Goal: Information Seeking & Learning: Learn about a topic

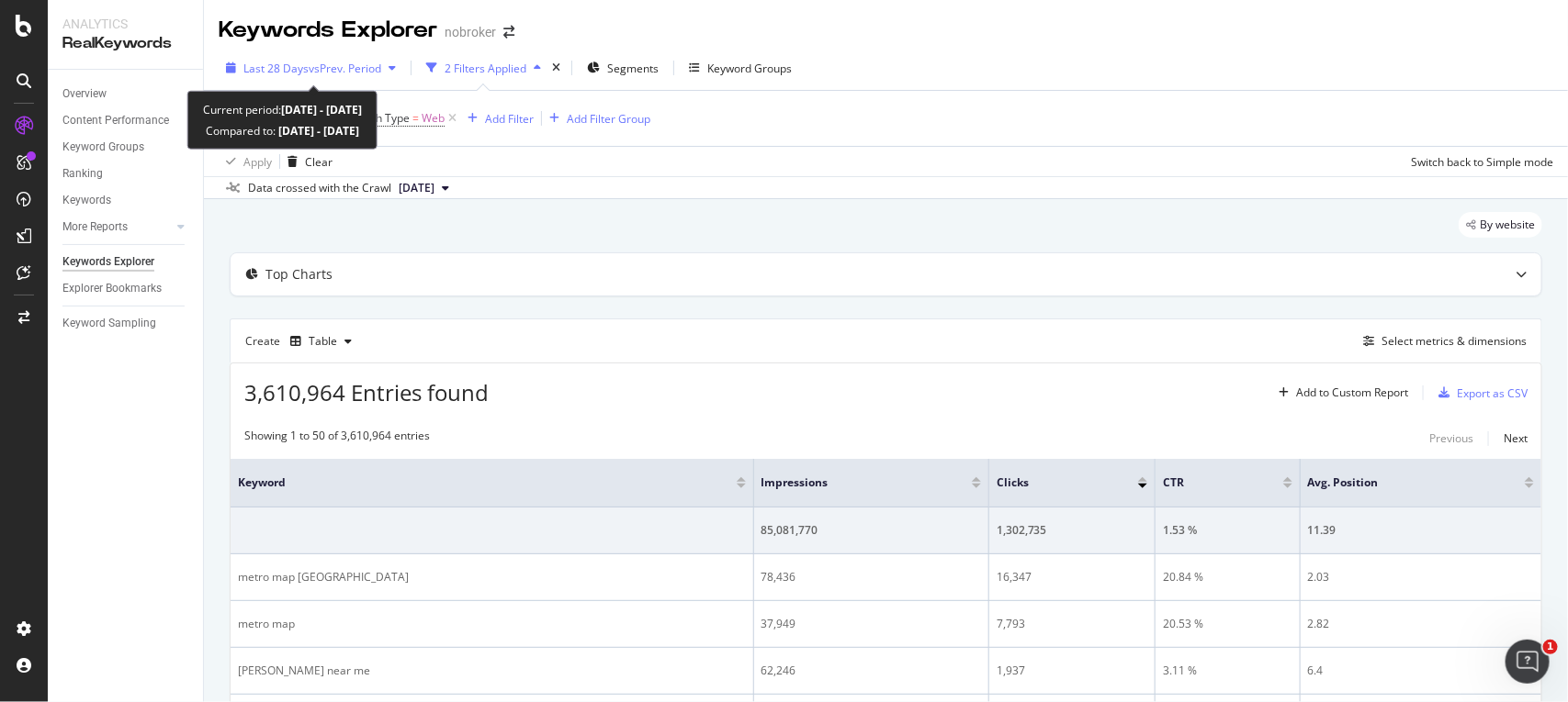
click at [341, 65] on span "vs Prev. Period" at bounding box center [344, 69] width 72 height 15
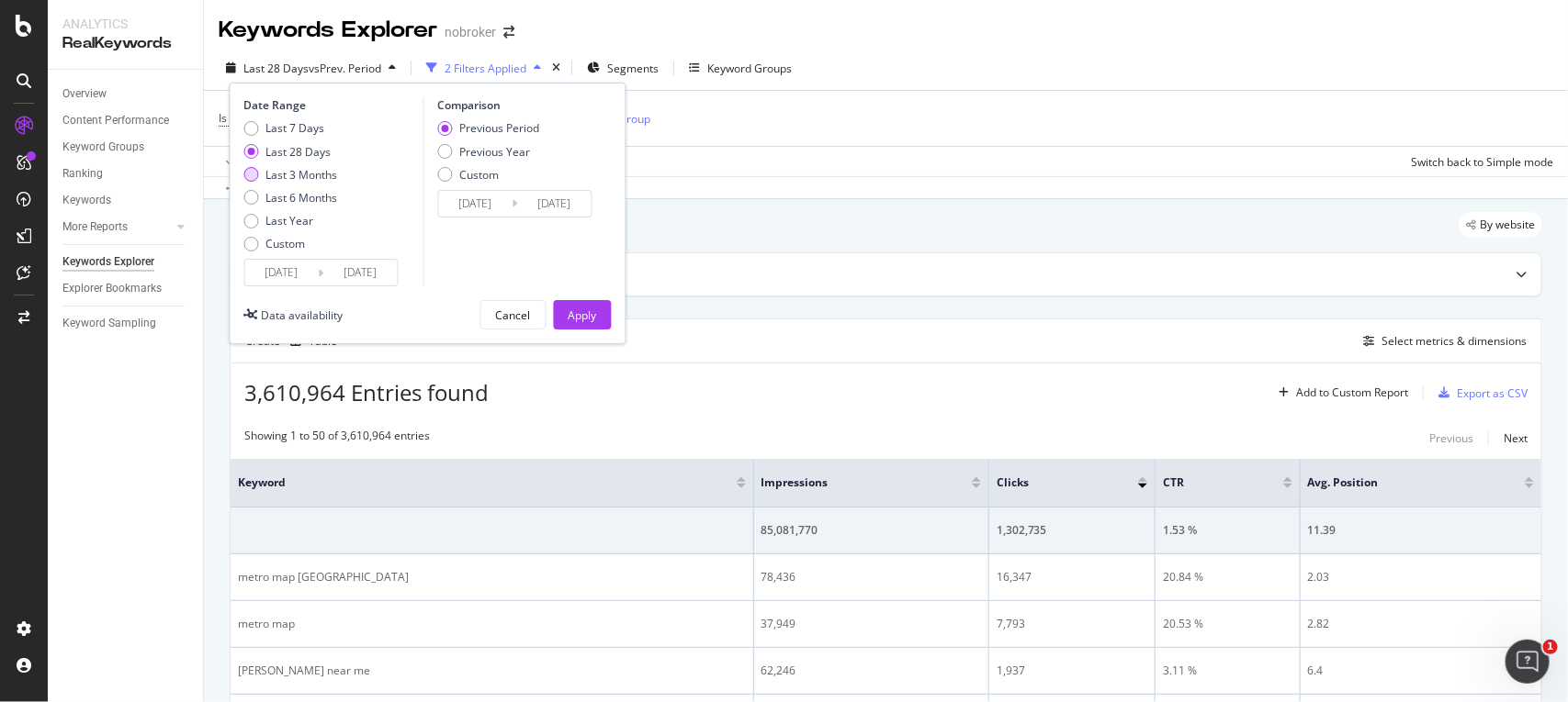
click at [291, 180] on div "Last 3 Months" at bounding box center [302, 175] width 71 height 15
type input "[DATE]"
click at [584, 310] on div "Apply" at bounding box center [583, 316] width 28 height 15
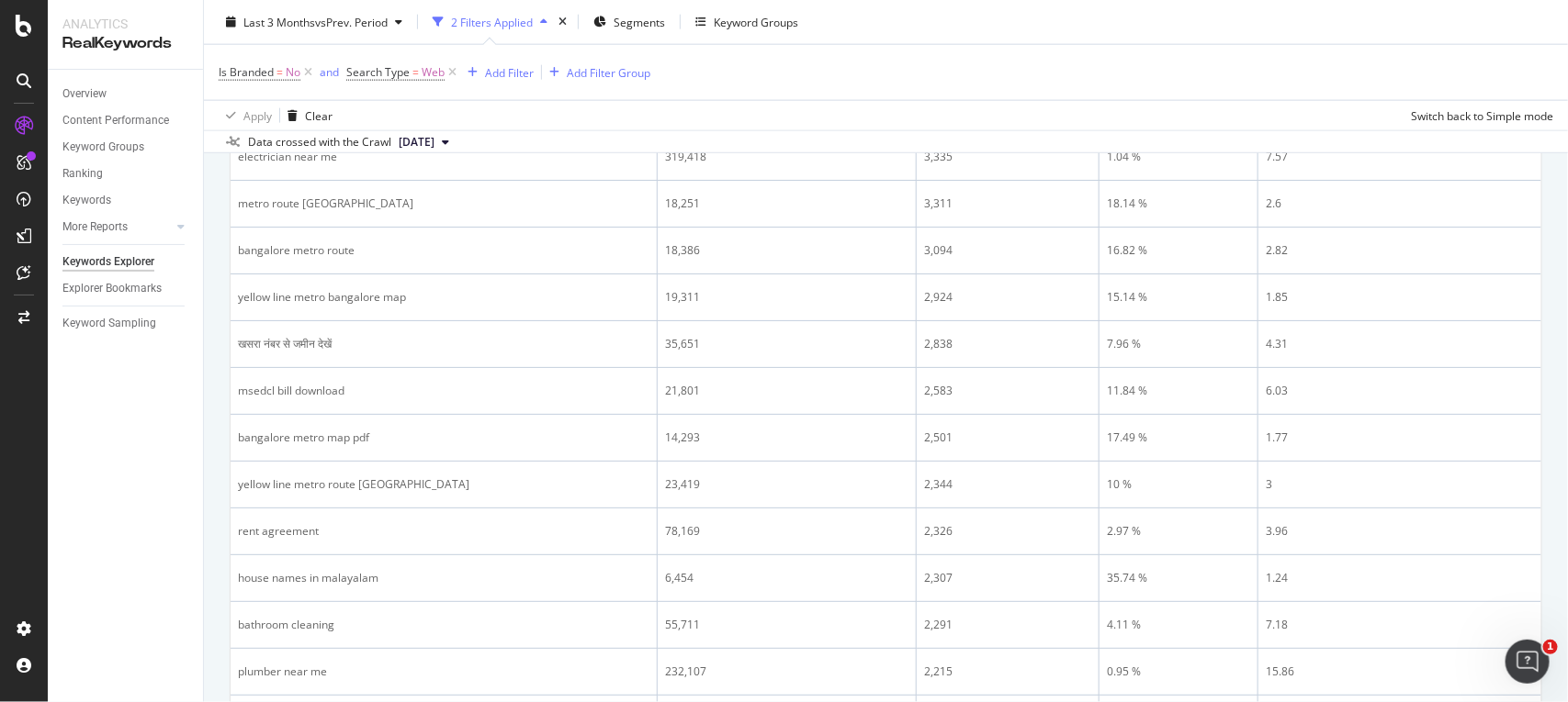
scroll to position [52, 0]
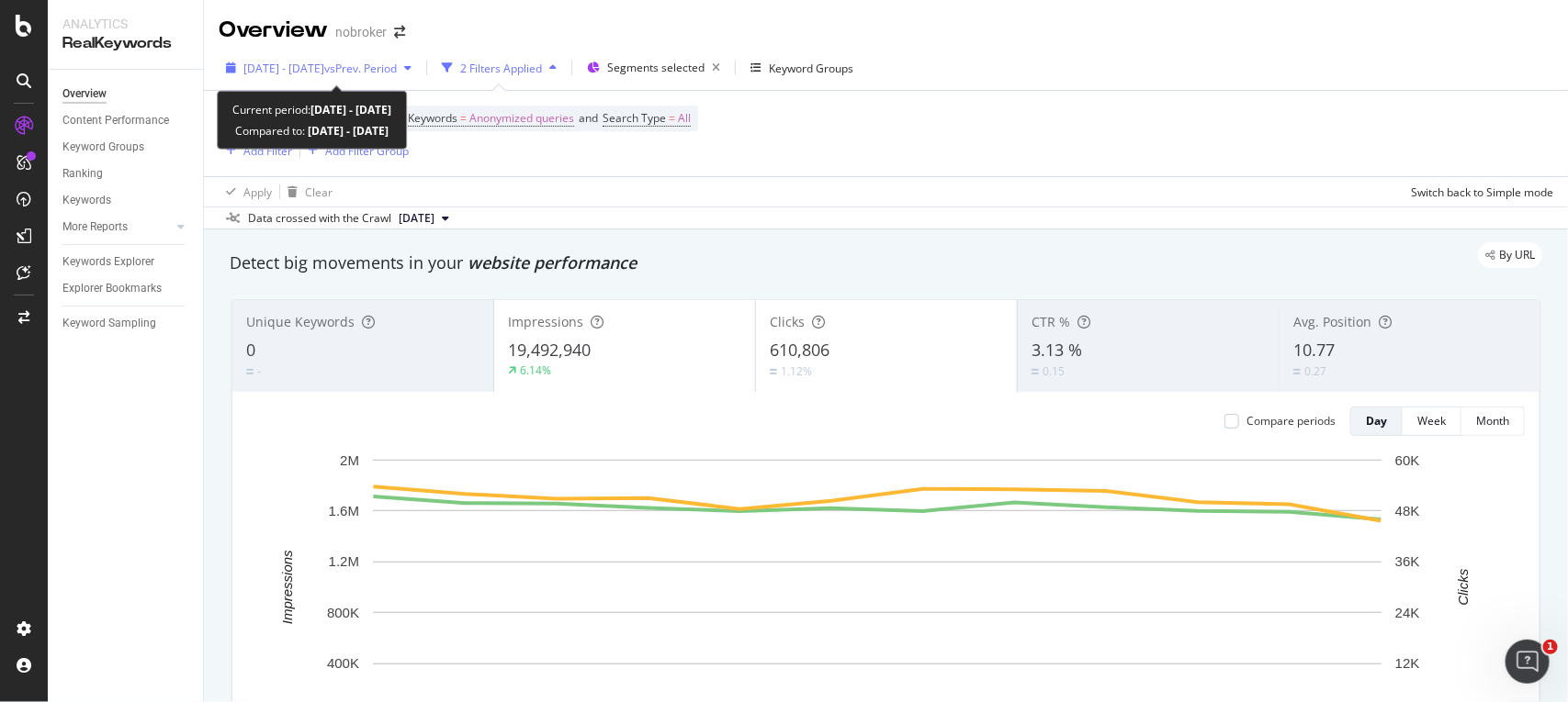
click at [380, 79] on div "2024 Jul. 1st - Jul. 12th vs Prev. Period" at bounding box center [318, 68] width 200 height 28
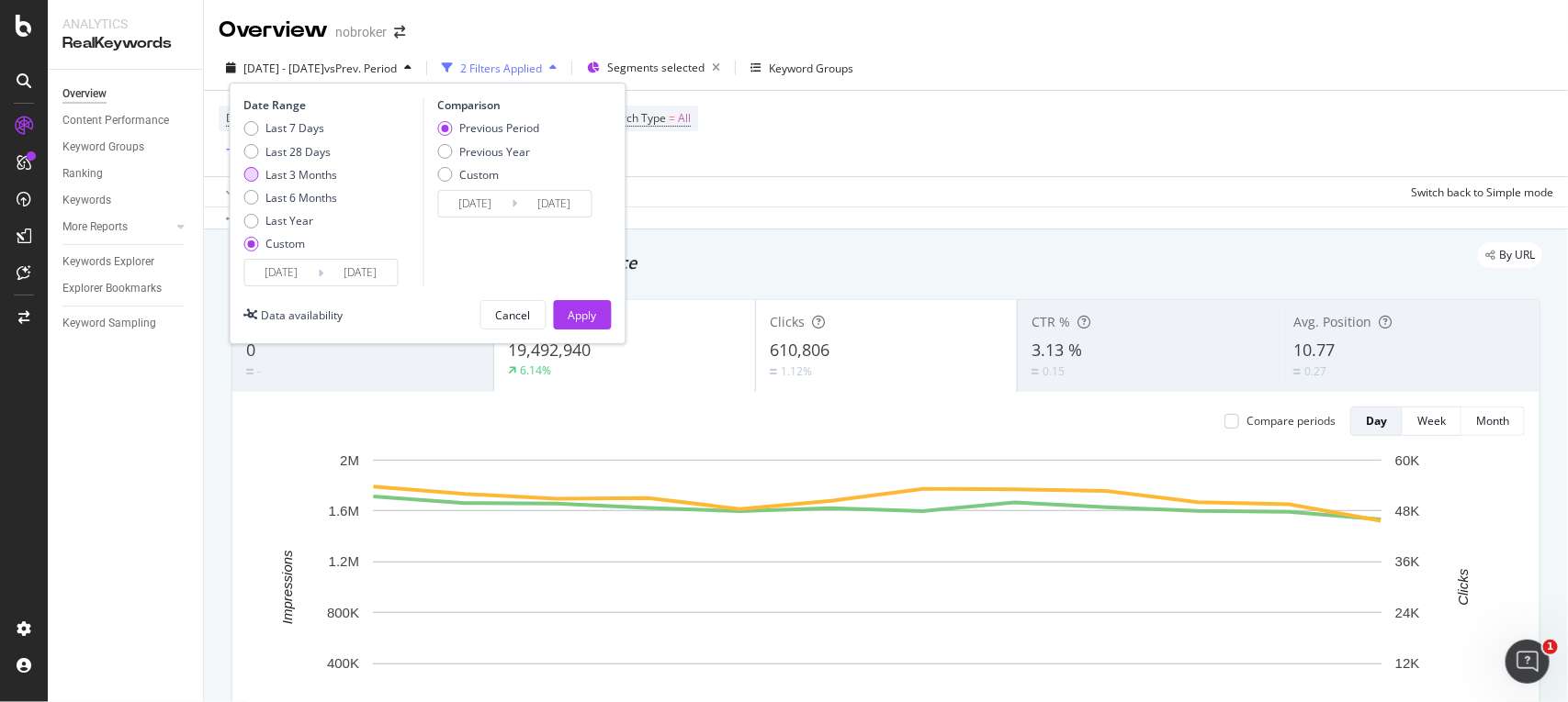
click at [296, 176] on div "Last 3 Months" at bounding box center [302, 175] width 71 height 15
type input "[DATE]"
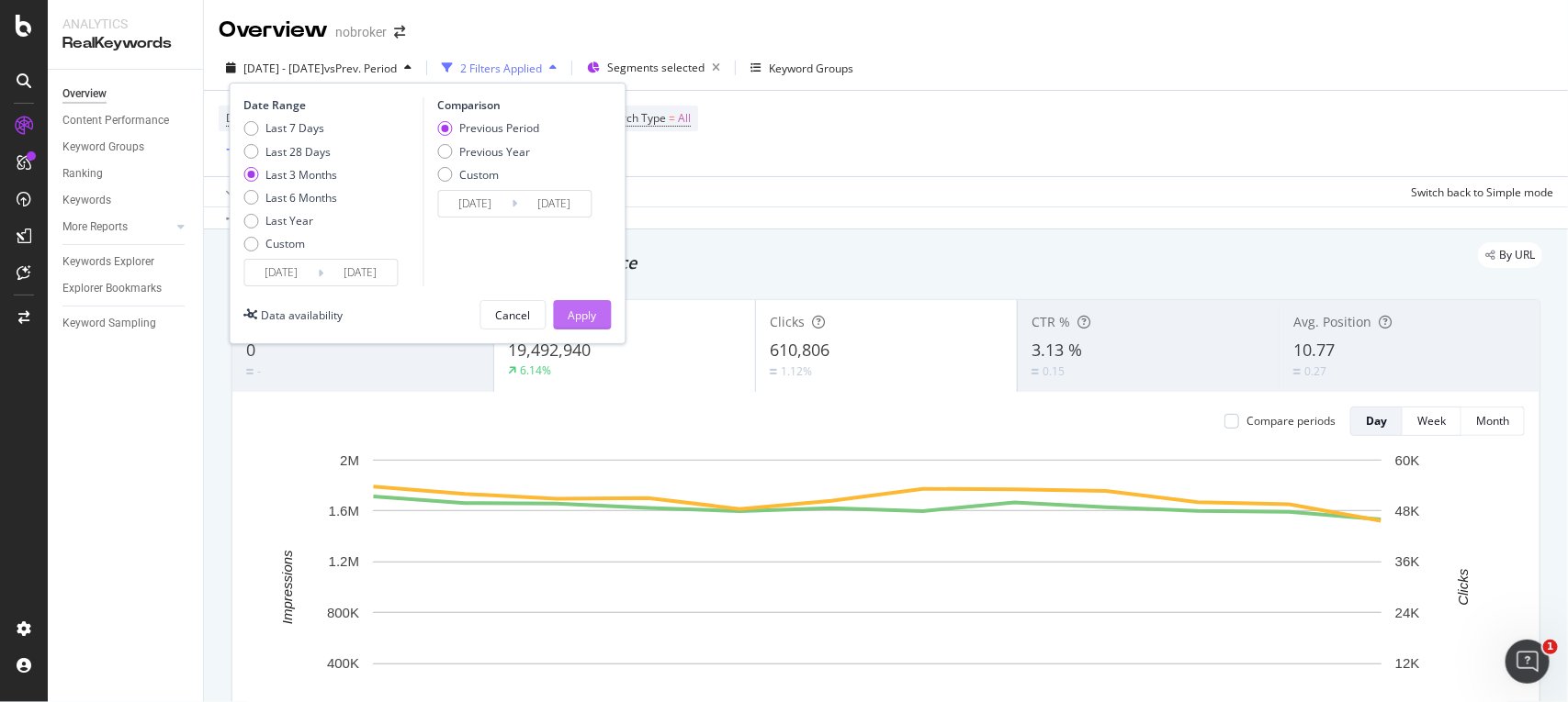
click at [604, 313] on button "Apply" at bounding box center [583, 315] width 58 height 29
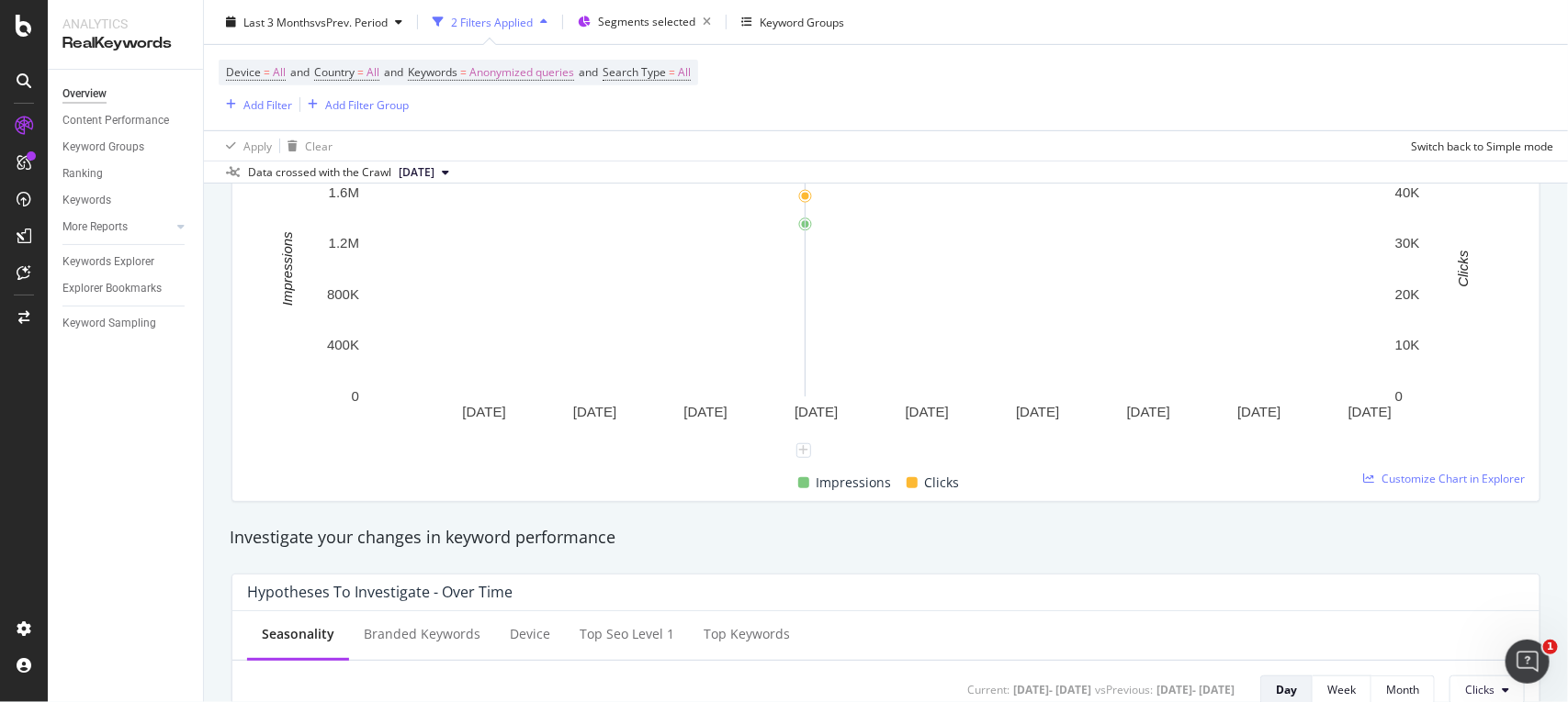
scroll to position [310, 0]
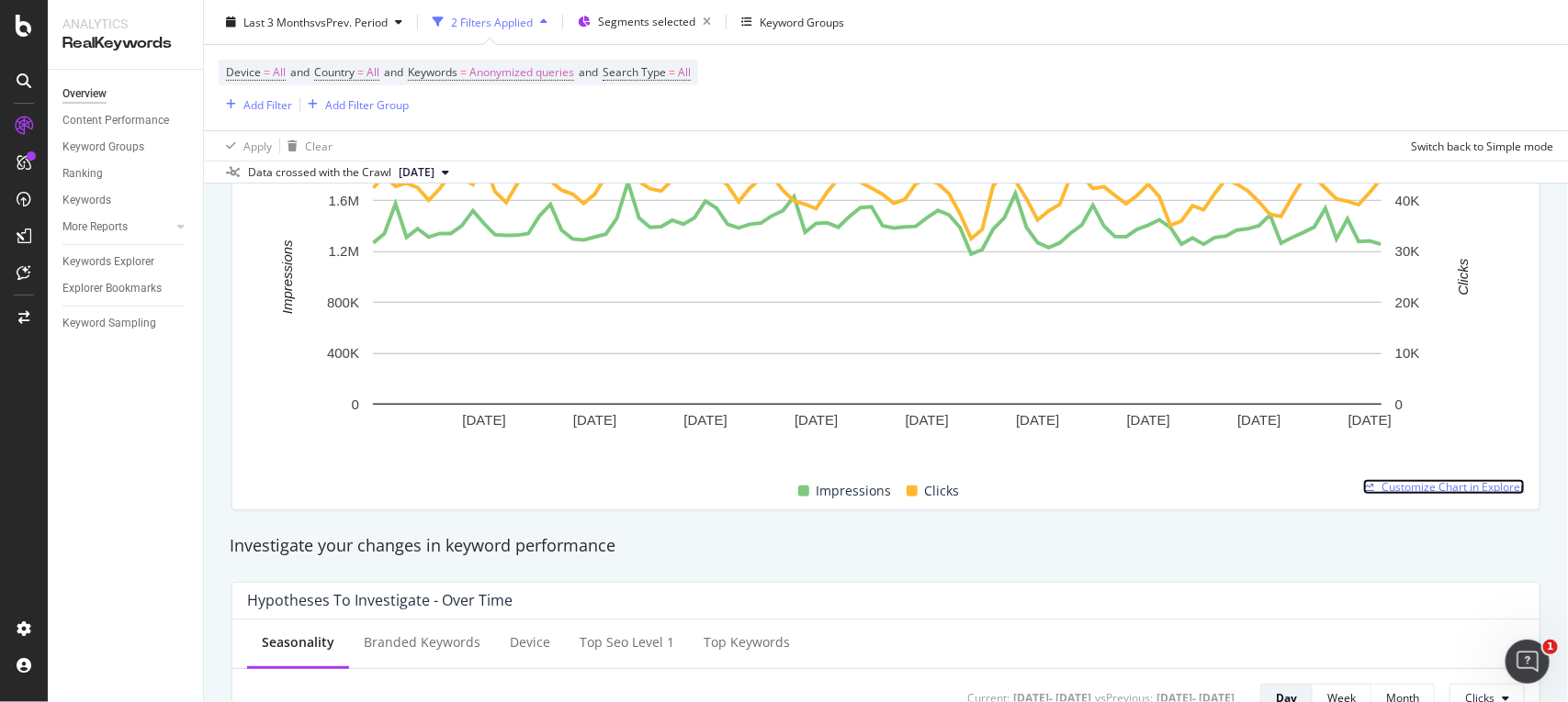
click at [1422, 480] on span "Customize Chart in Explorer" at bounding box center [1453, 487] width 143 height 15
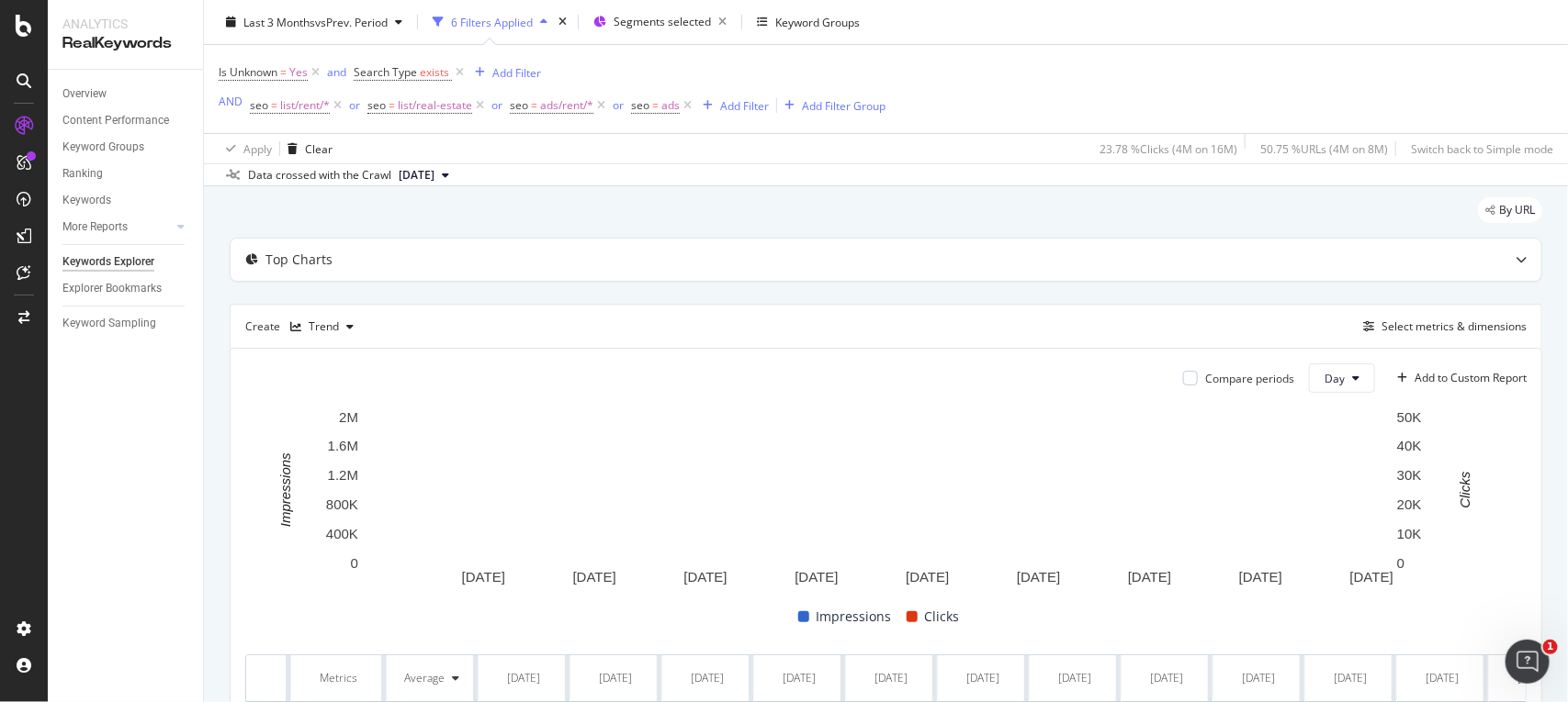
scroll to position [40, 0]
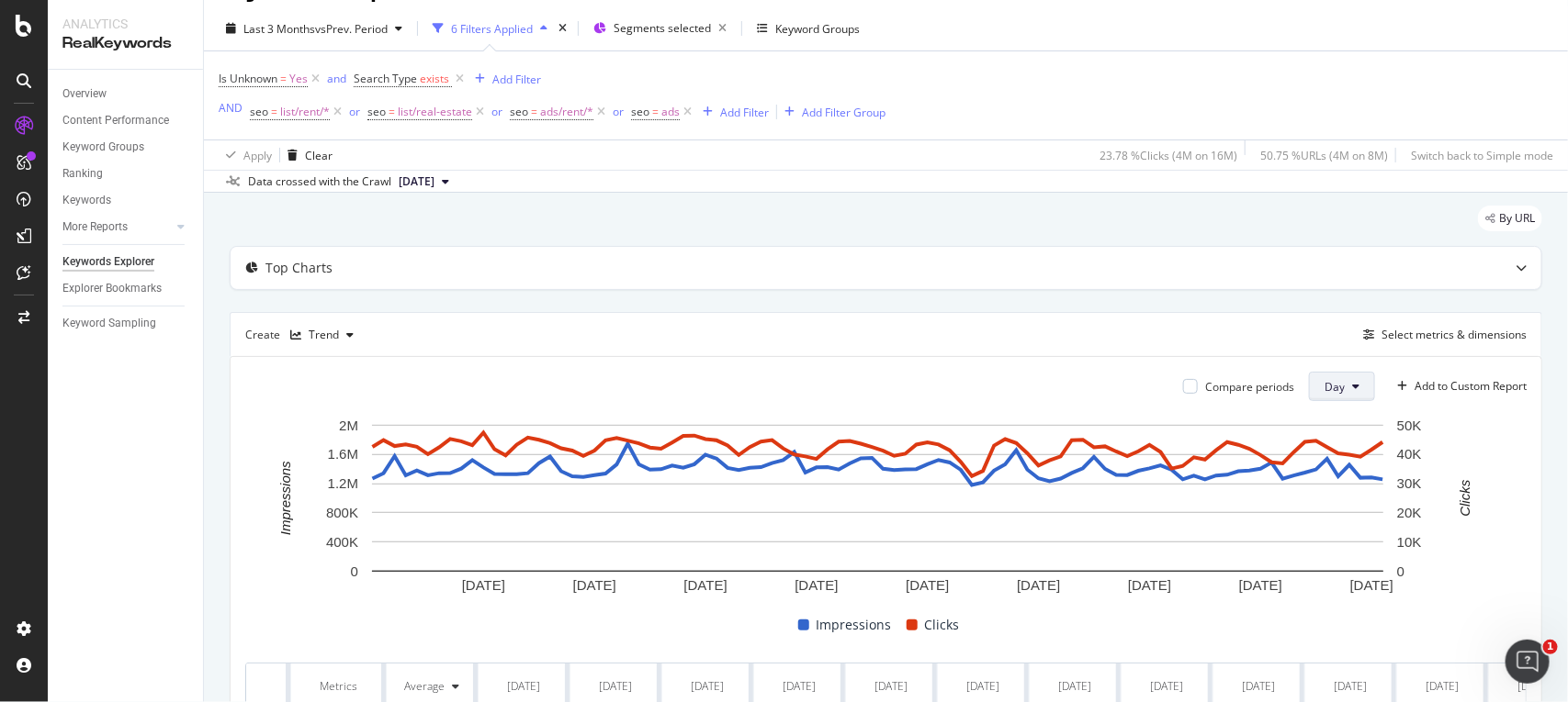
click at [1309, 397] on button "Day" at bounding box center [1342, 386] width 66 height 29
click at [1312, 485] on span "Month" at bounding box center [1323, 491] width 33 height 16
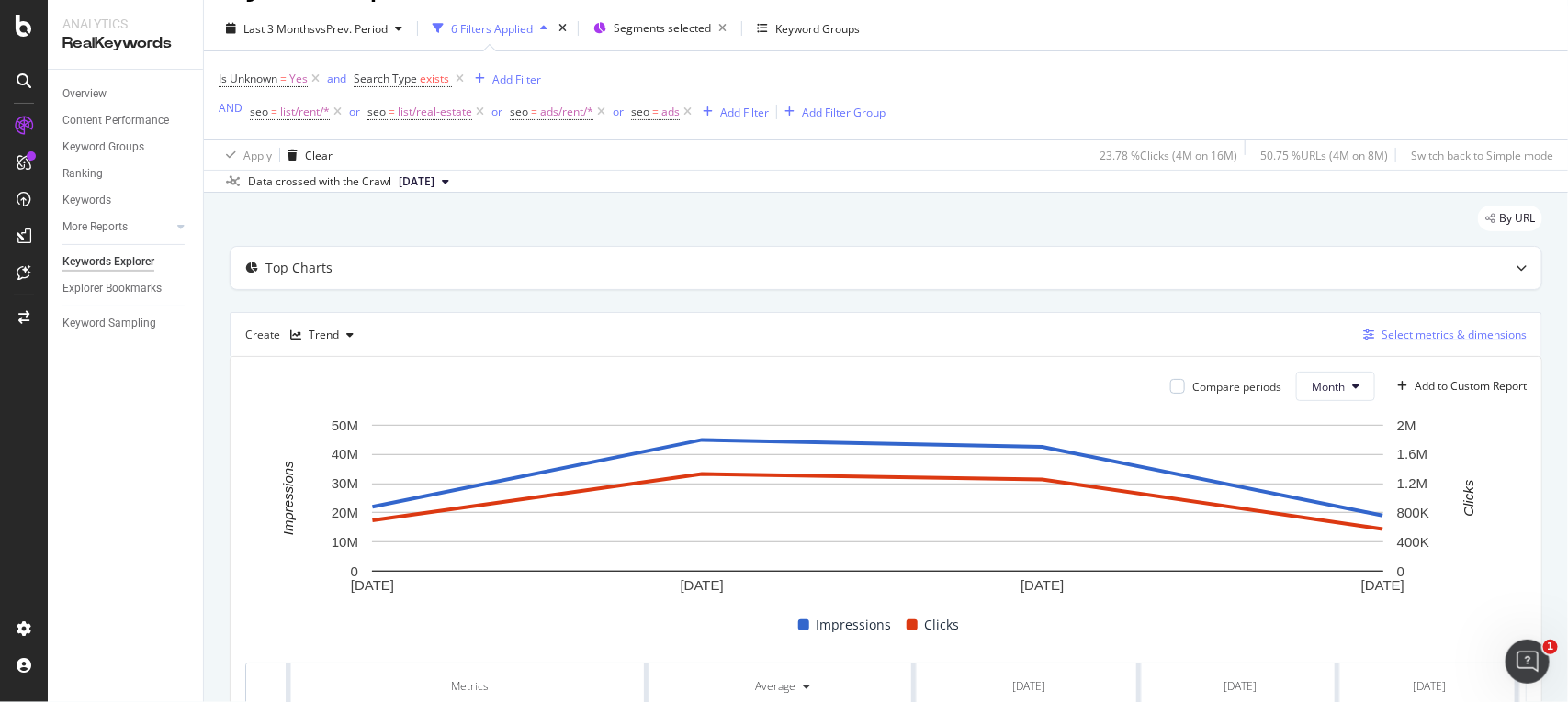
click at [1445, 327] on div "Select metrics & dimensions" at bounding box center [1454, 334] width 145 height 15
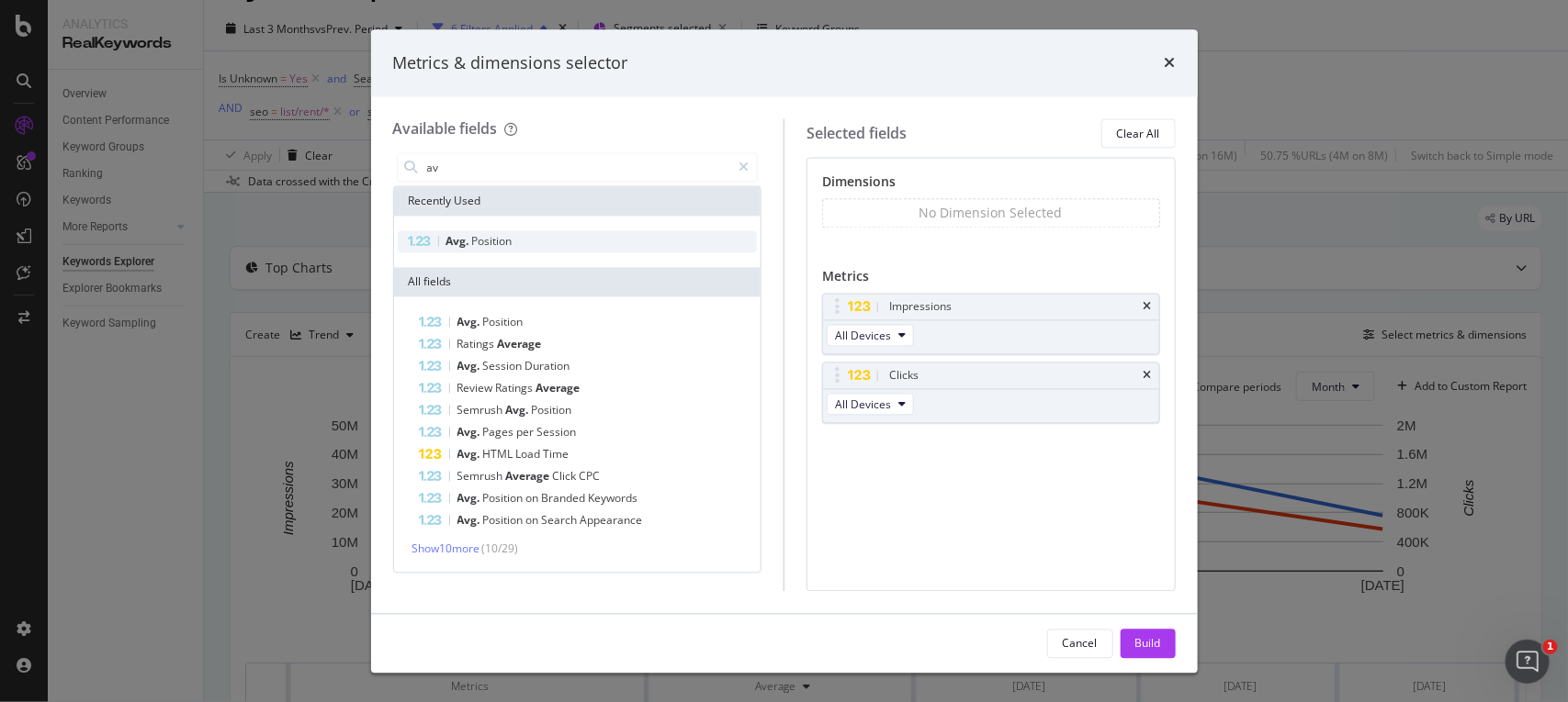
click at [537, 245] on div "Avg. Position" at bounding box center [578, 242] width 360 height 22
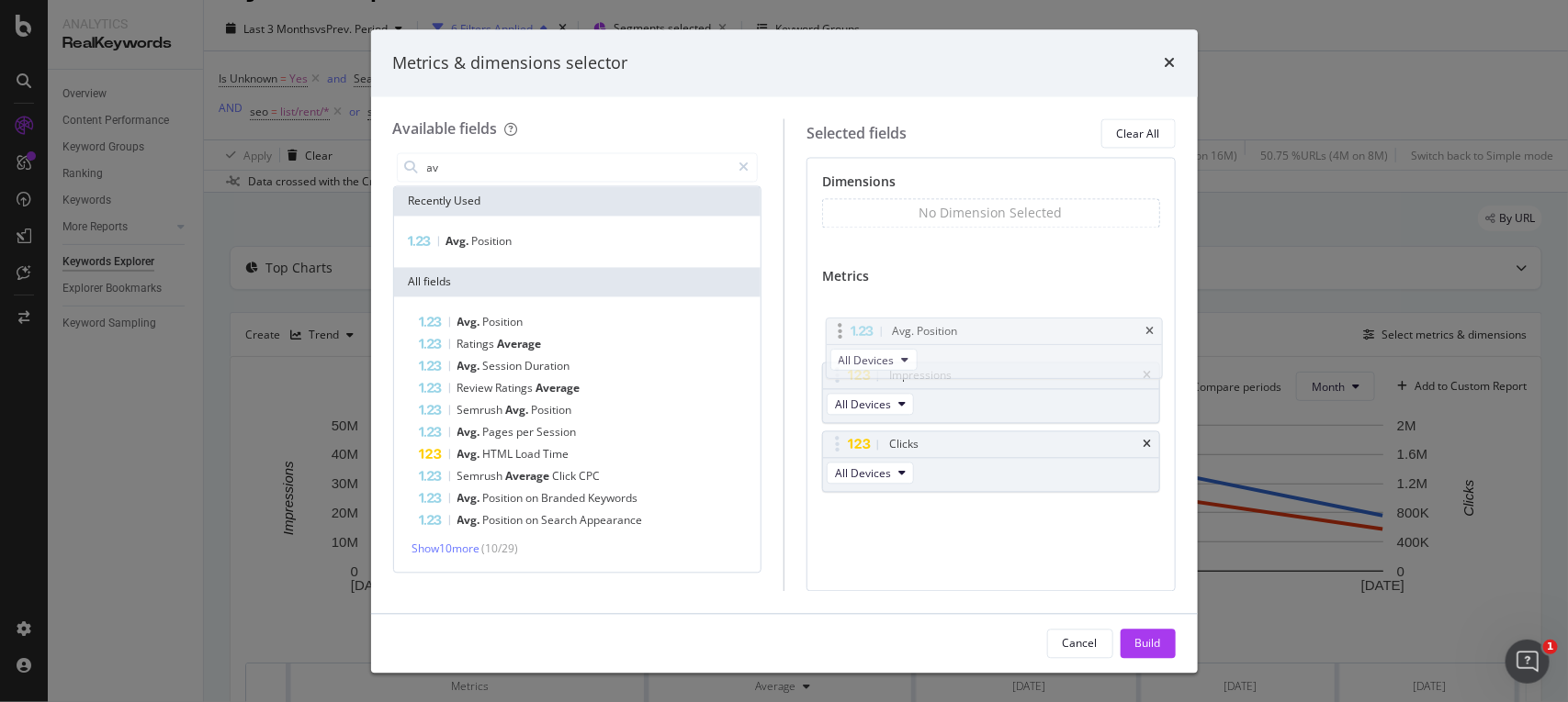
drag, startPoint x: 834, startPoint y: 446, endPoint x: 837, endPoint y: 331, distance: 115.0
click at [837, 331] on body "Analytics RealKeywords Overview Content Performance Keyword Groups Ranking Keyw…" at bounding box center [784, 351] width 1568 height 702
click at [499, 166] on input "av" at bounding box center [578, 168] width 306 height 28
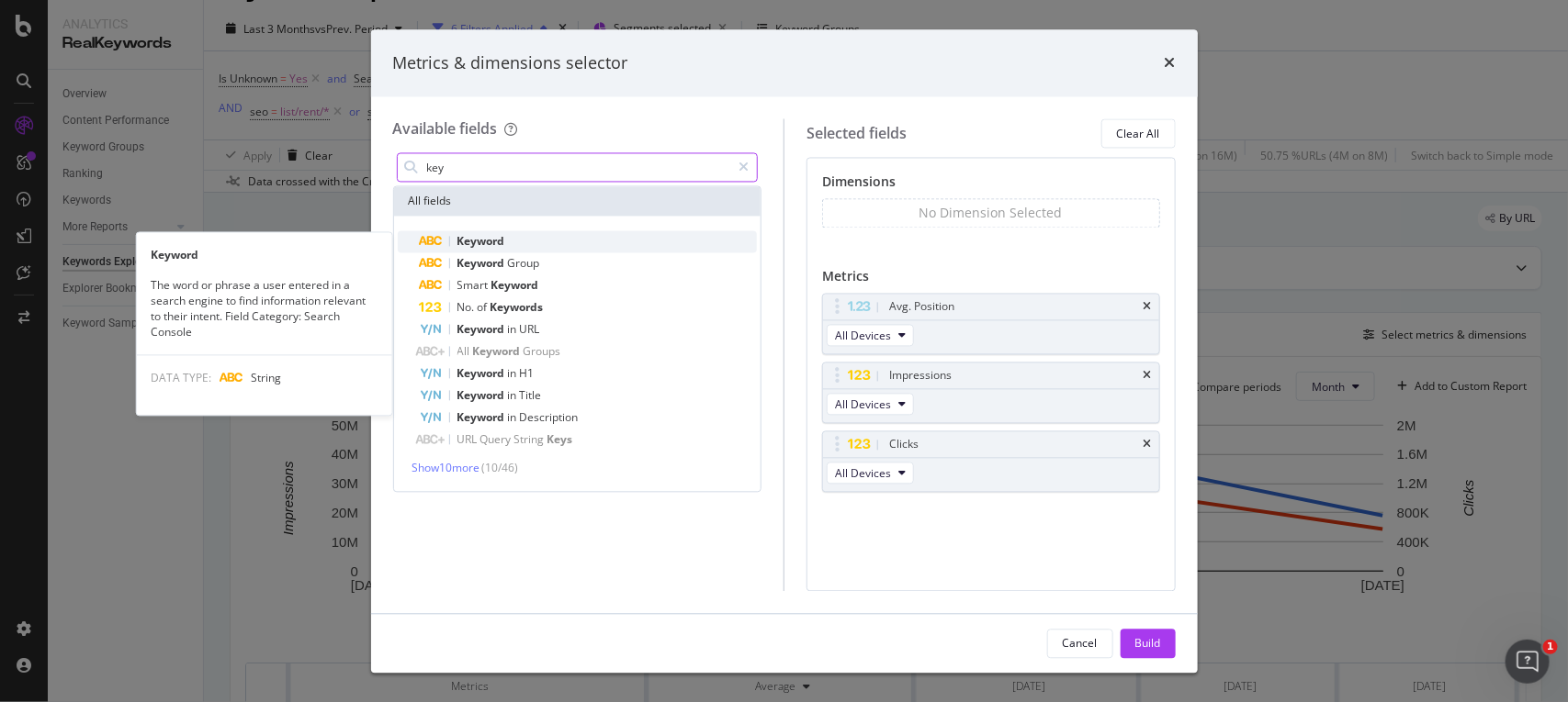
type input "key"
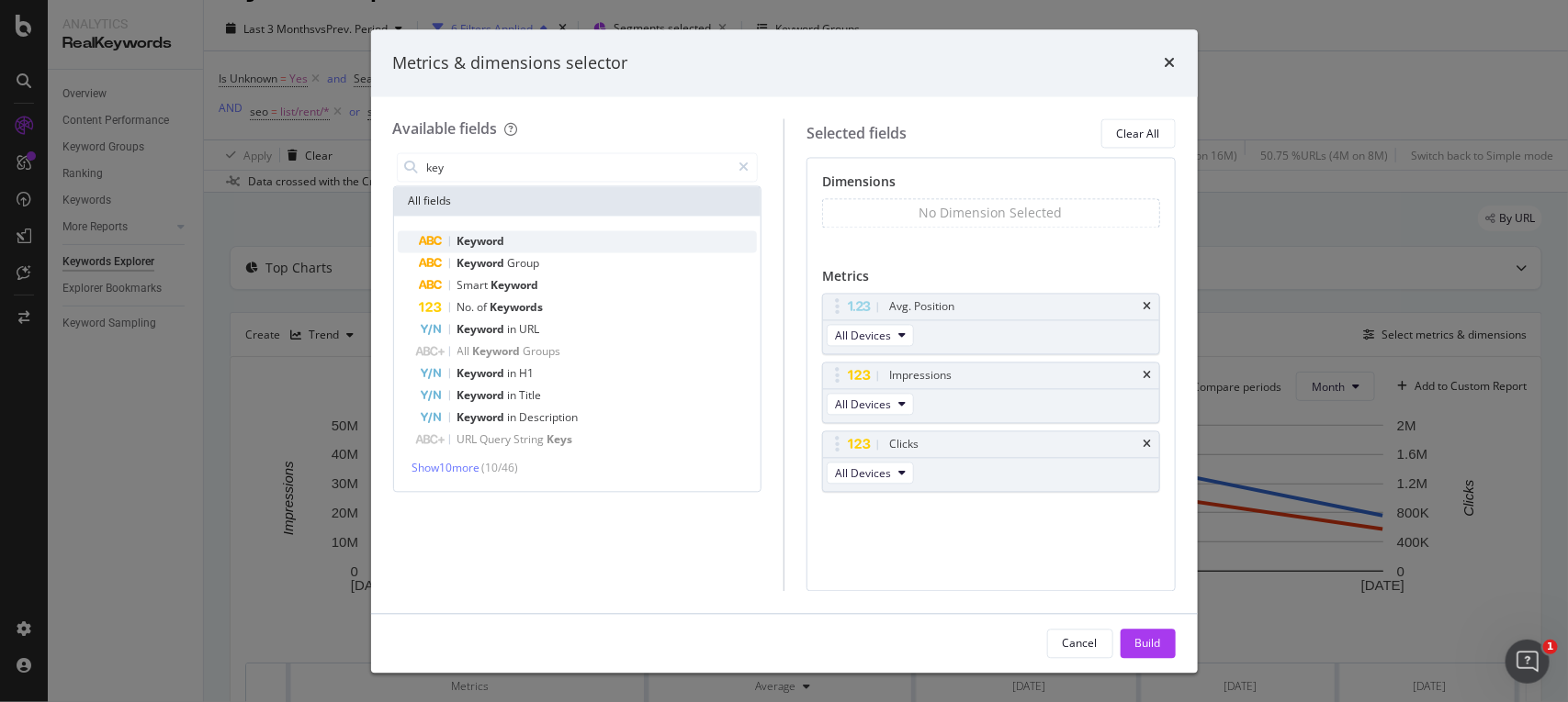
click at [492, 244] on span "Keyword" at bounding box center [480, 241] width 47 height 15
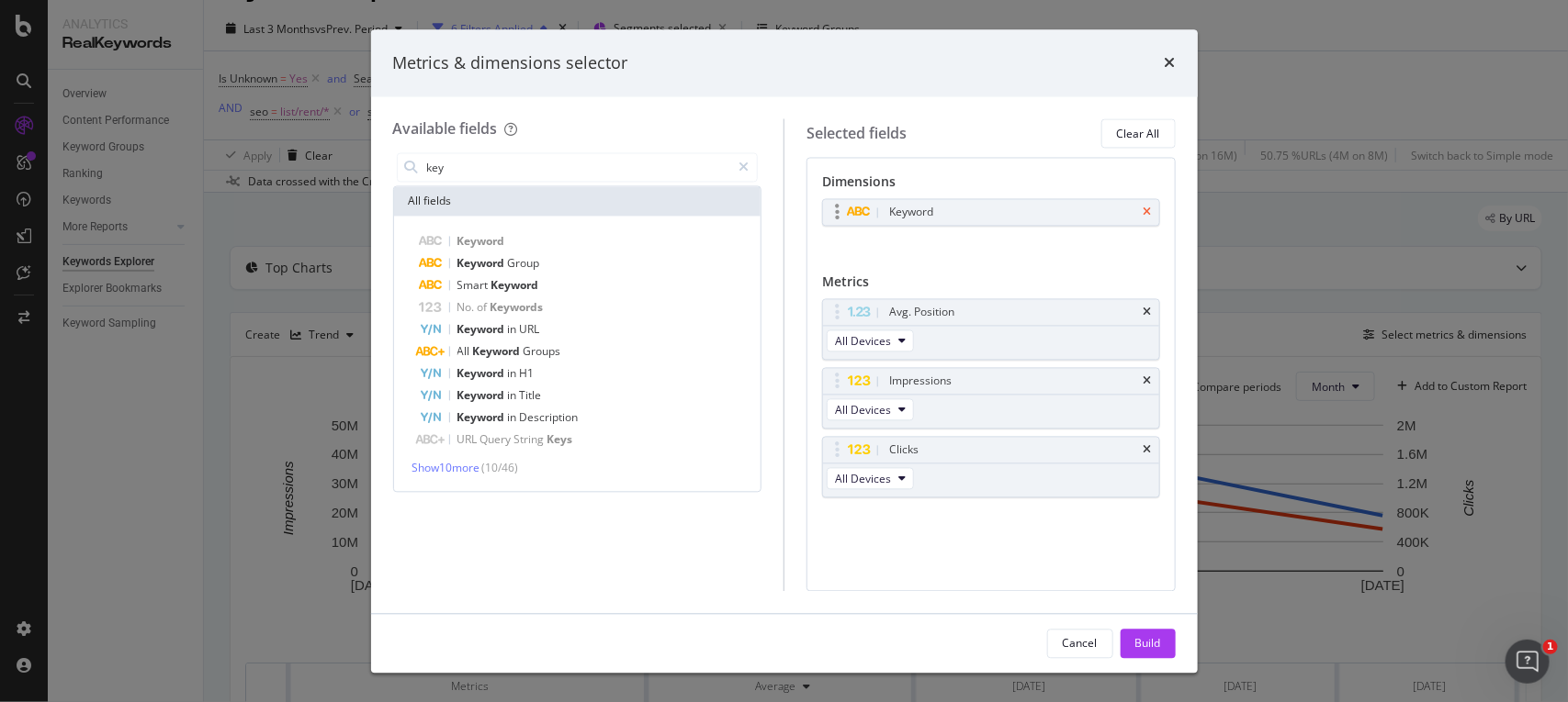
click at [1145, 208] on icon "times" at bounding box center [1148, 212] width 9 height 11
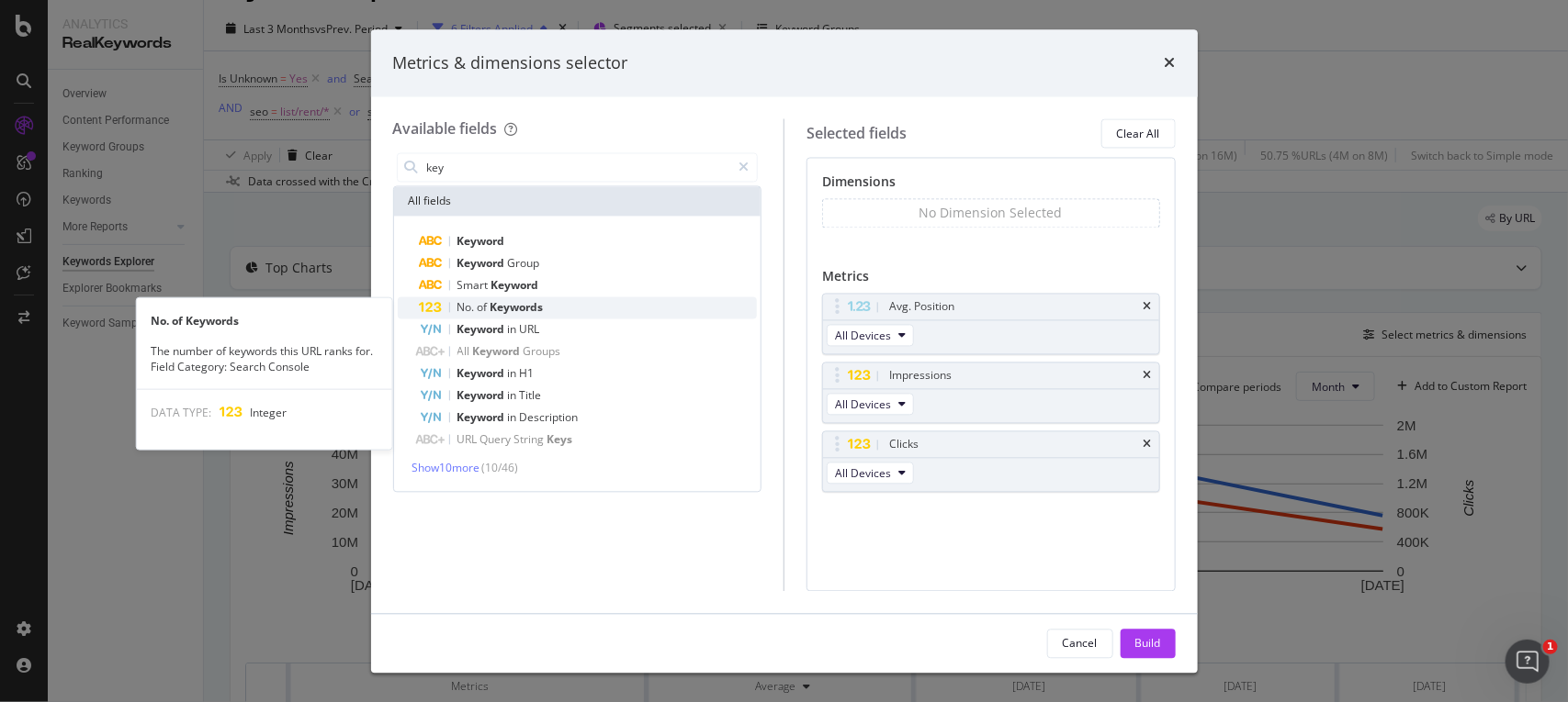
click at [505, 304] on span "Keywords" at bounding box center [517, 308] width 53 height 15
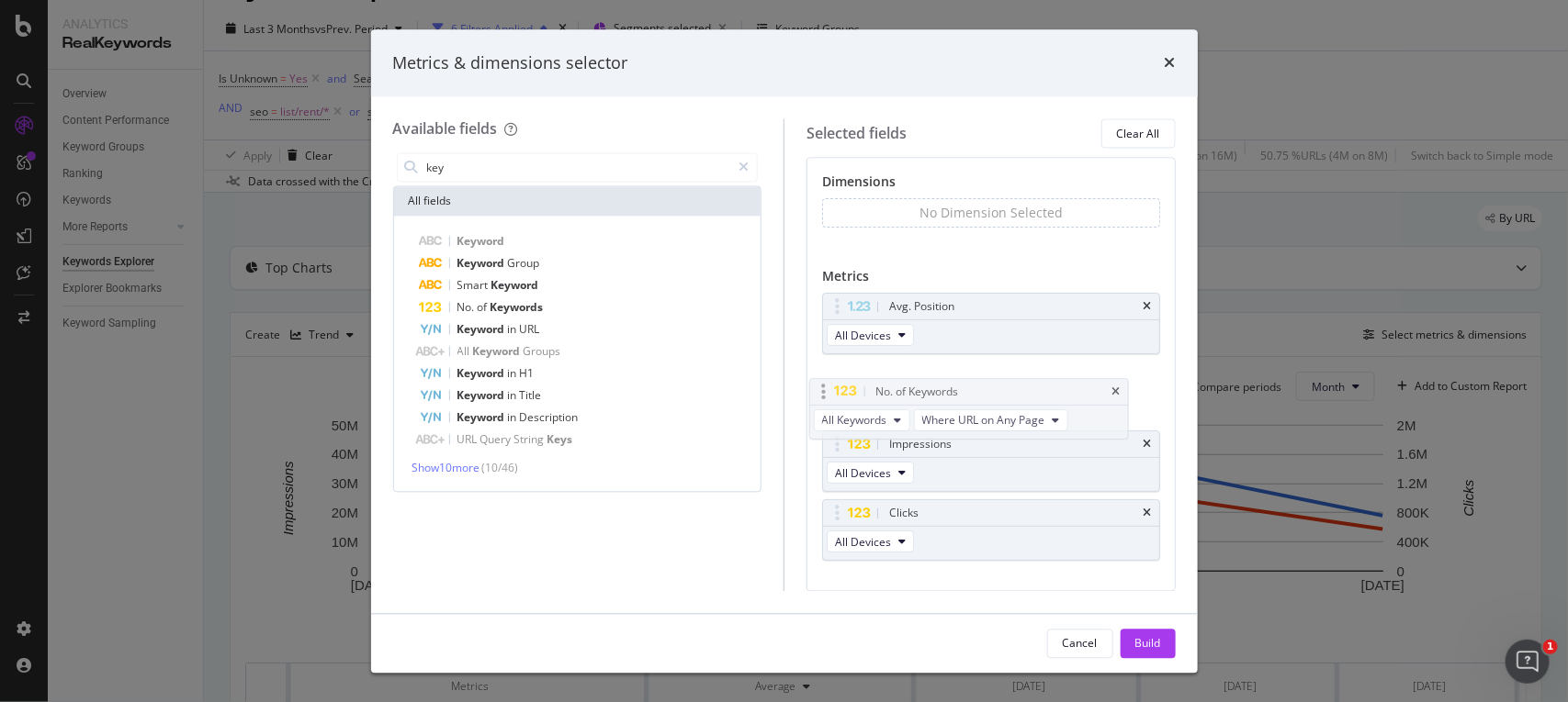
drag, startPoint x: 839, startPoint y: 512, endPoint x: 825, endPoint y: 387, distance: 125.8
click at [825, 387] on body "Analytics RealKeywords Overview Content Performance Keyword Groups Ranking Keyw…" at bounding box center [784, 351] width 1568 height 702
click at [1148, 643] on div "Build" at bounding box center [1148, 643] width 26 height 15
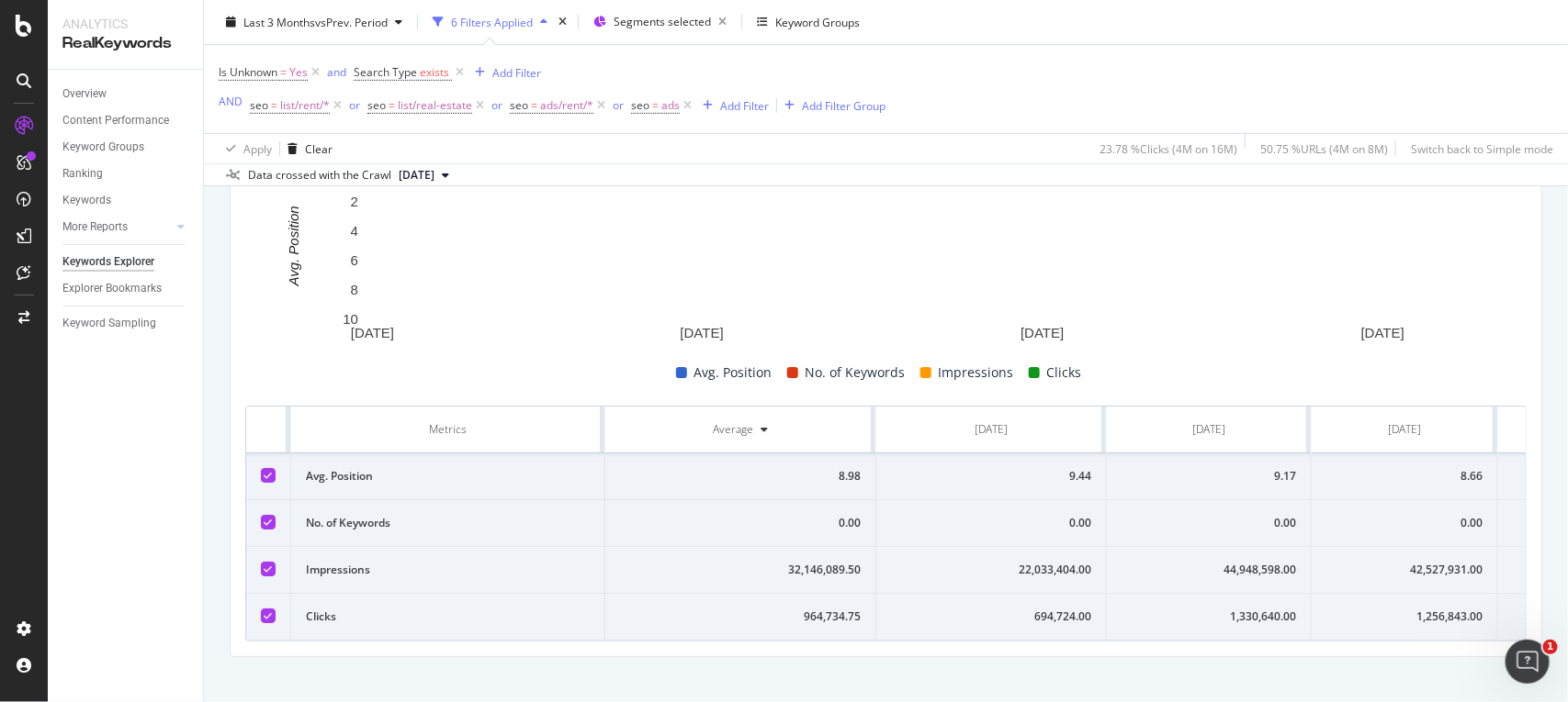
scroll to position [0, 161]
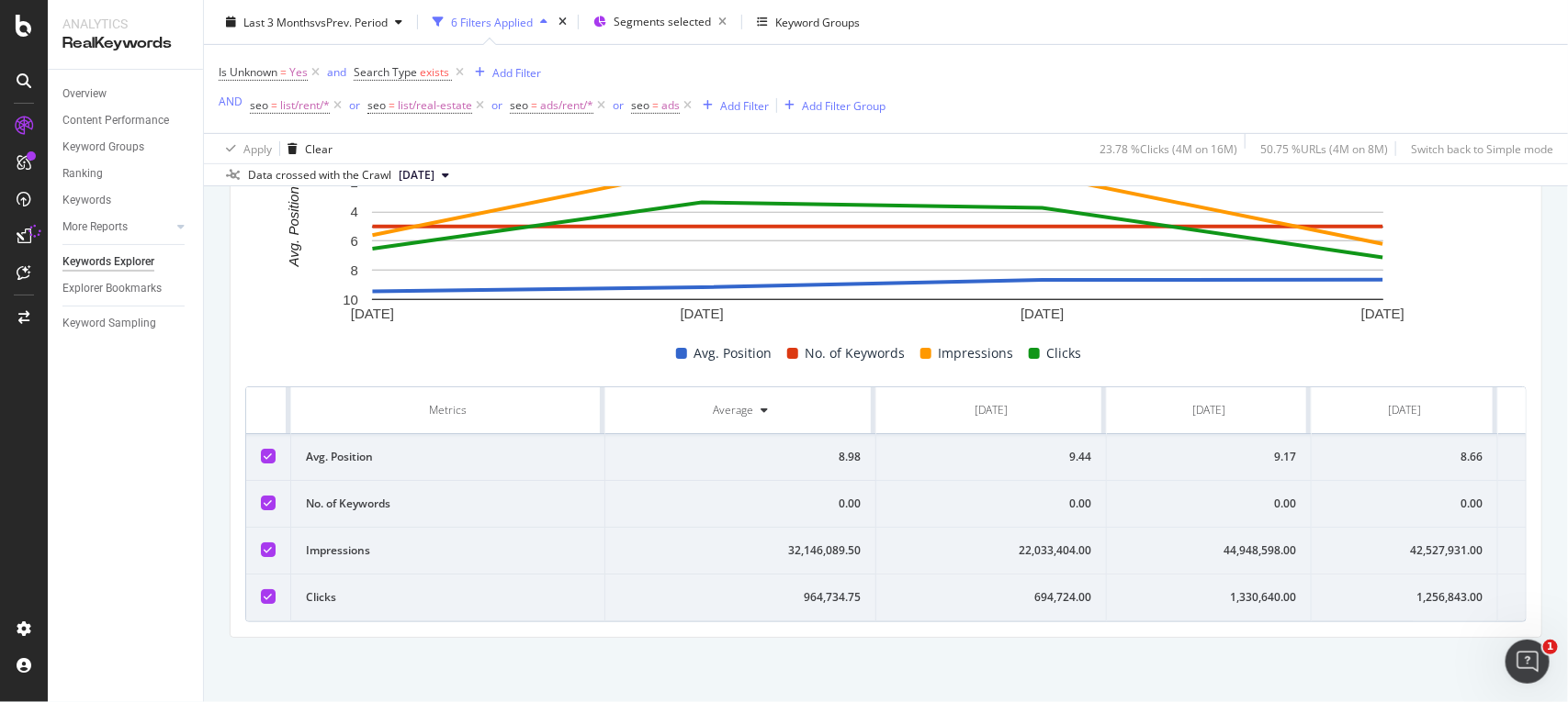
scroll to position [0, 161]
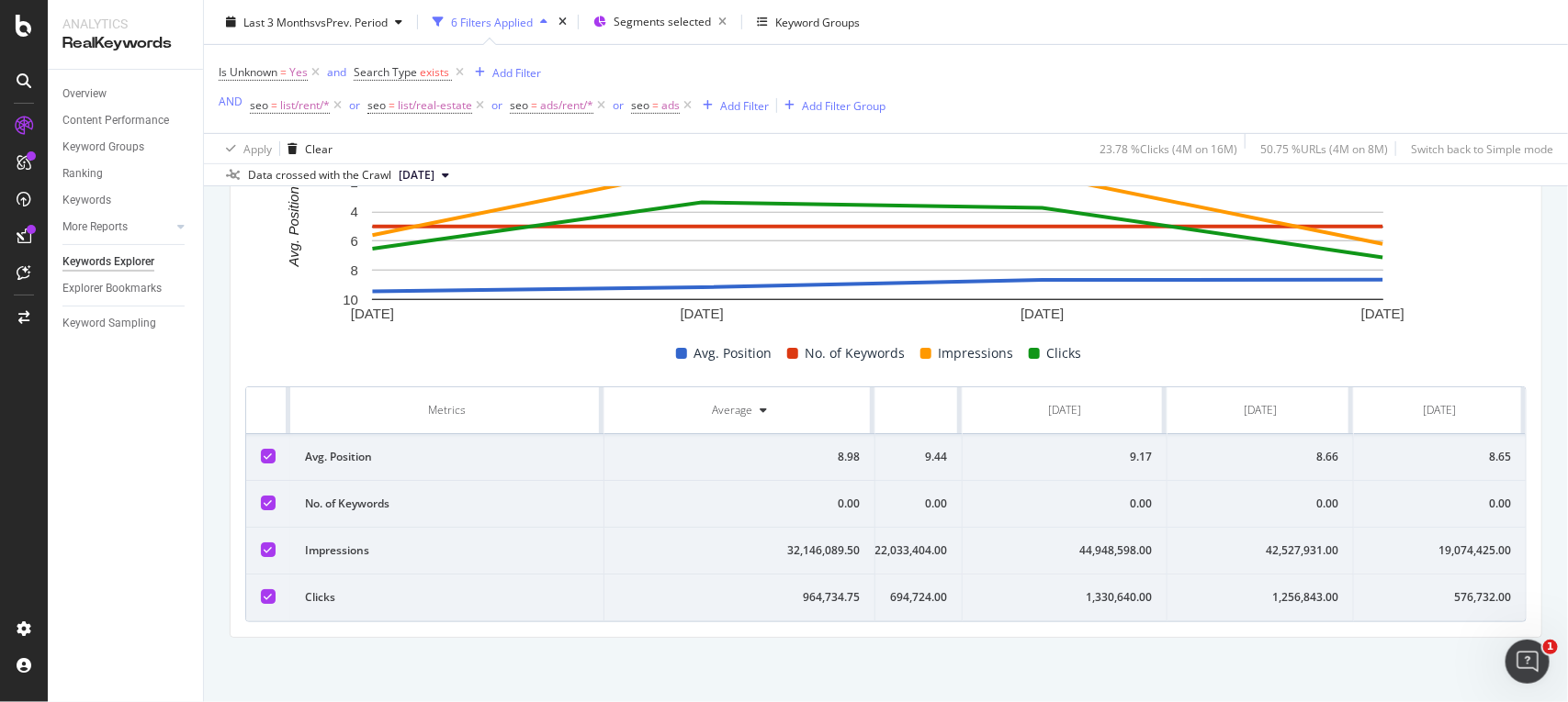
click at [1436, 589] on div "576,732.00" at bounding box center [1440, 597] width 142 height 16
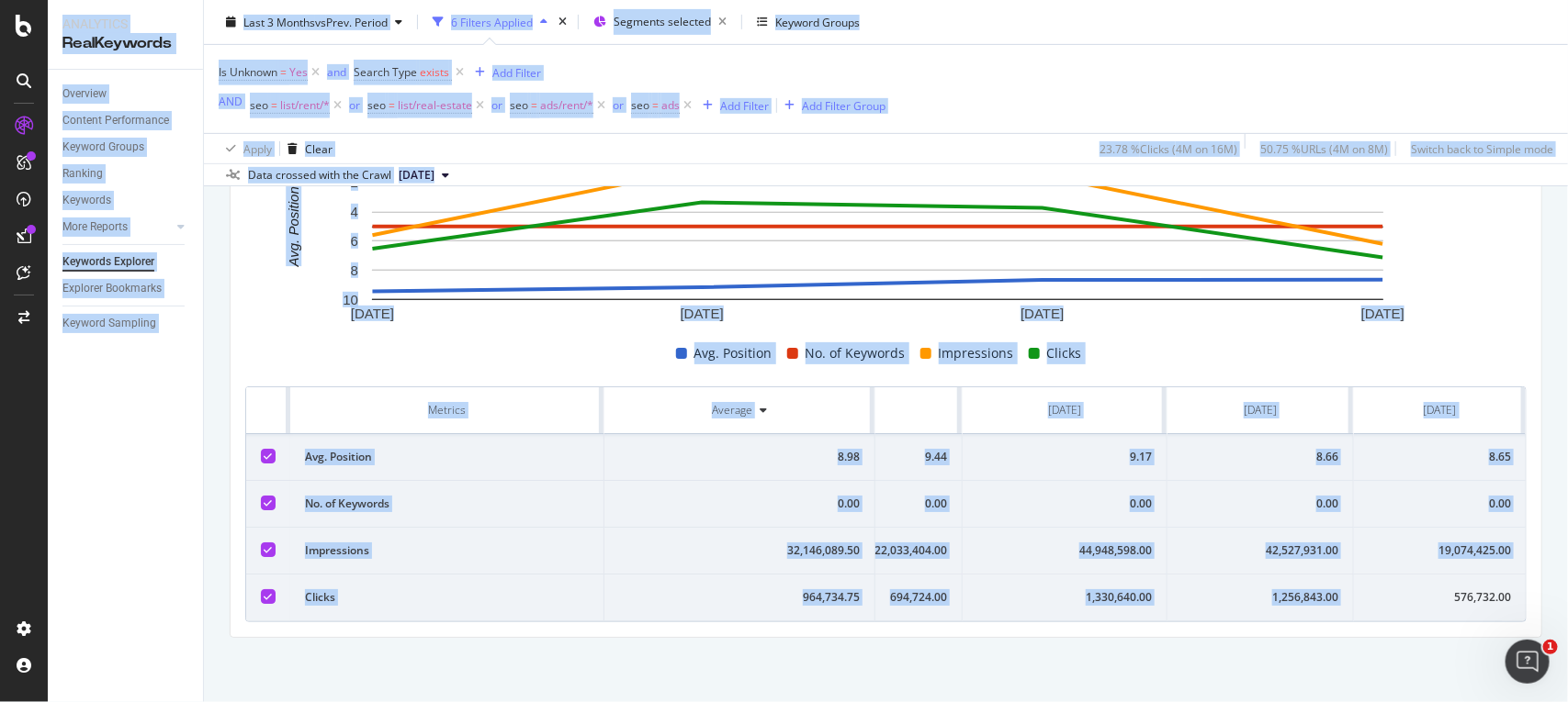
copy div "576,732.00"
click at [1436, 589] on div "576,732.00" at bounding box center [1440, 597] width 142 height 16
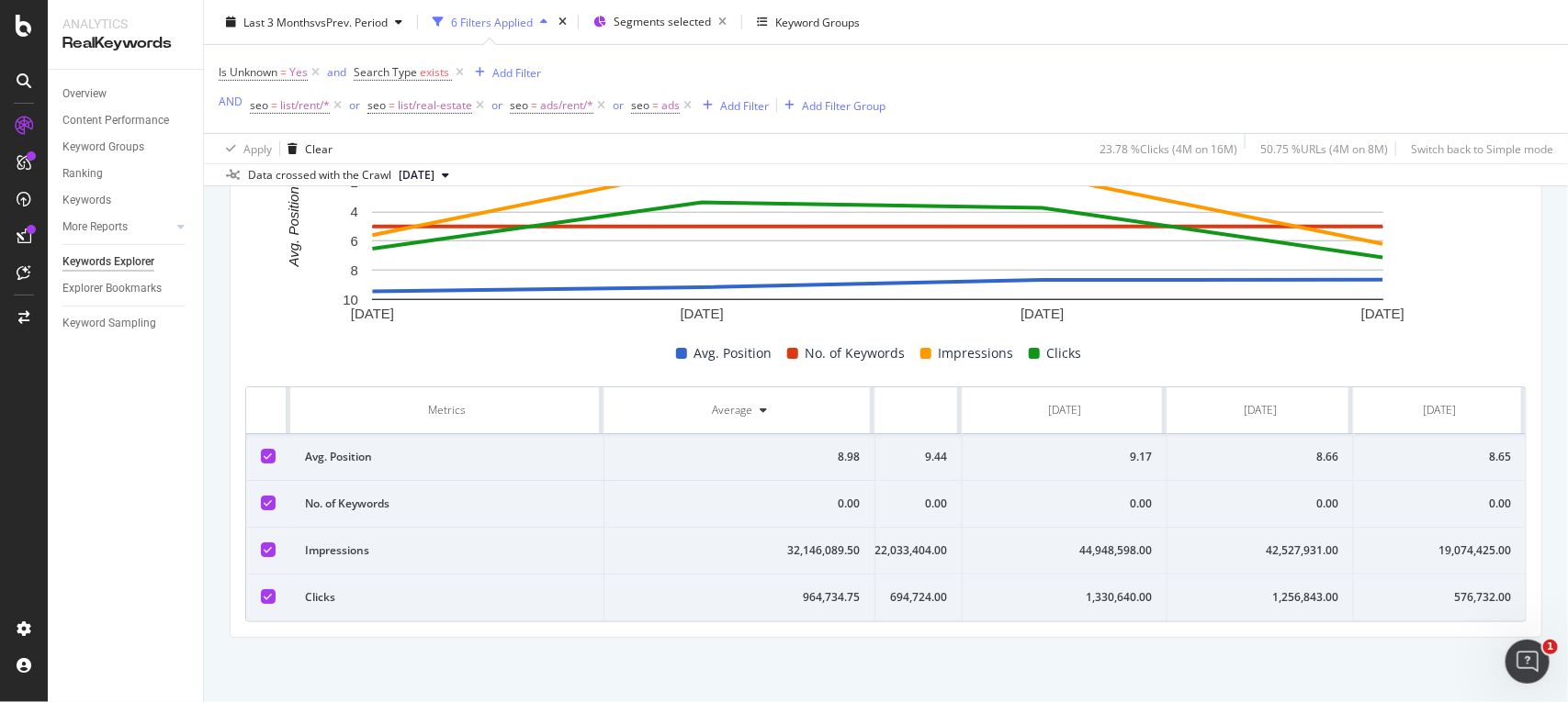
click at [1406, 528] on td "19,074,425.00" at bounding box center [1440, 551] width 172 height 46
copy div "19,074,425.00"
click at [1456, 447] on td "8.65" at bounding box center [1440, 458] width 172 height 46
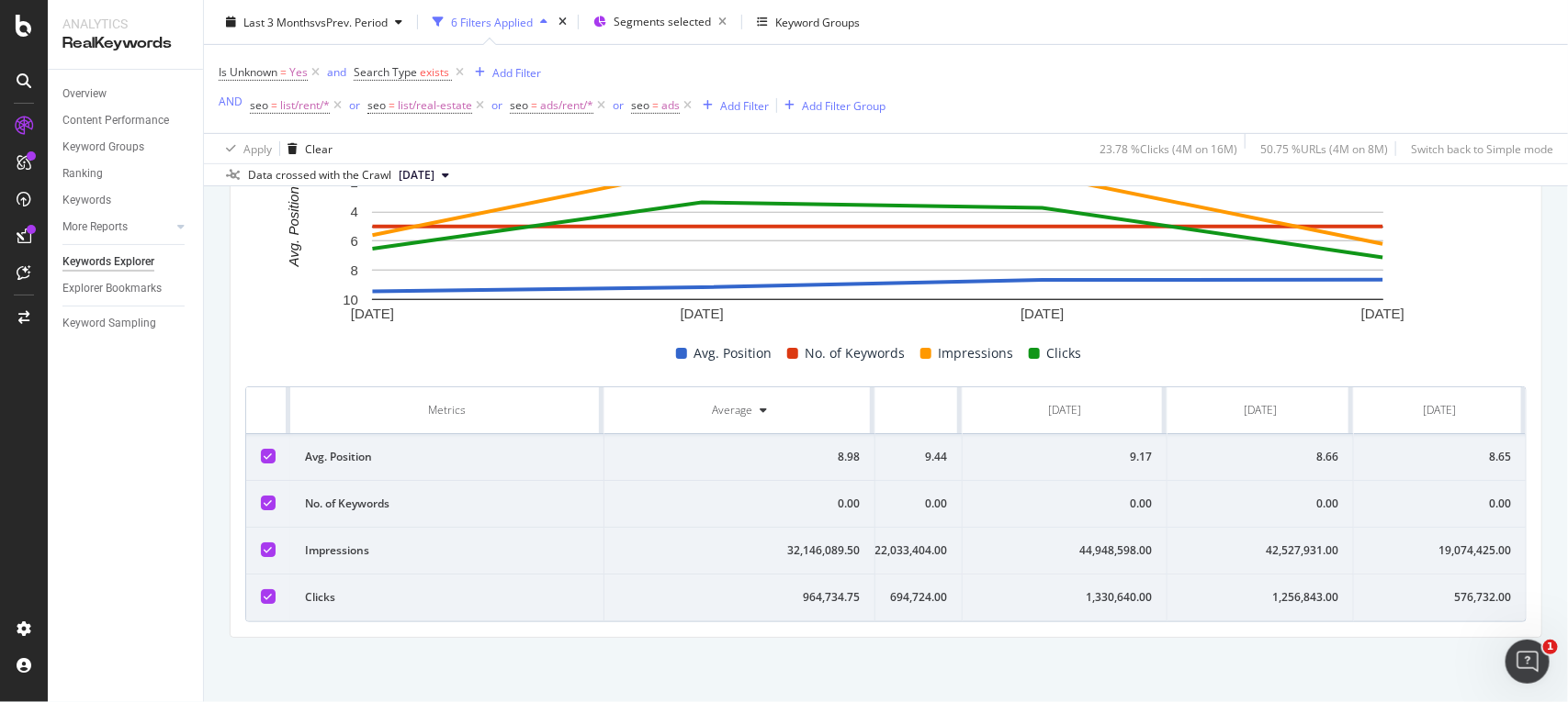
click at [1456, 447] on td "8.65" at bounding box center [1440, 458] width 172 height 46
copy div "8.65"
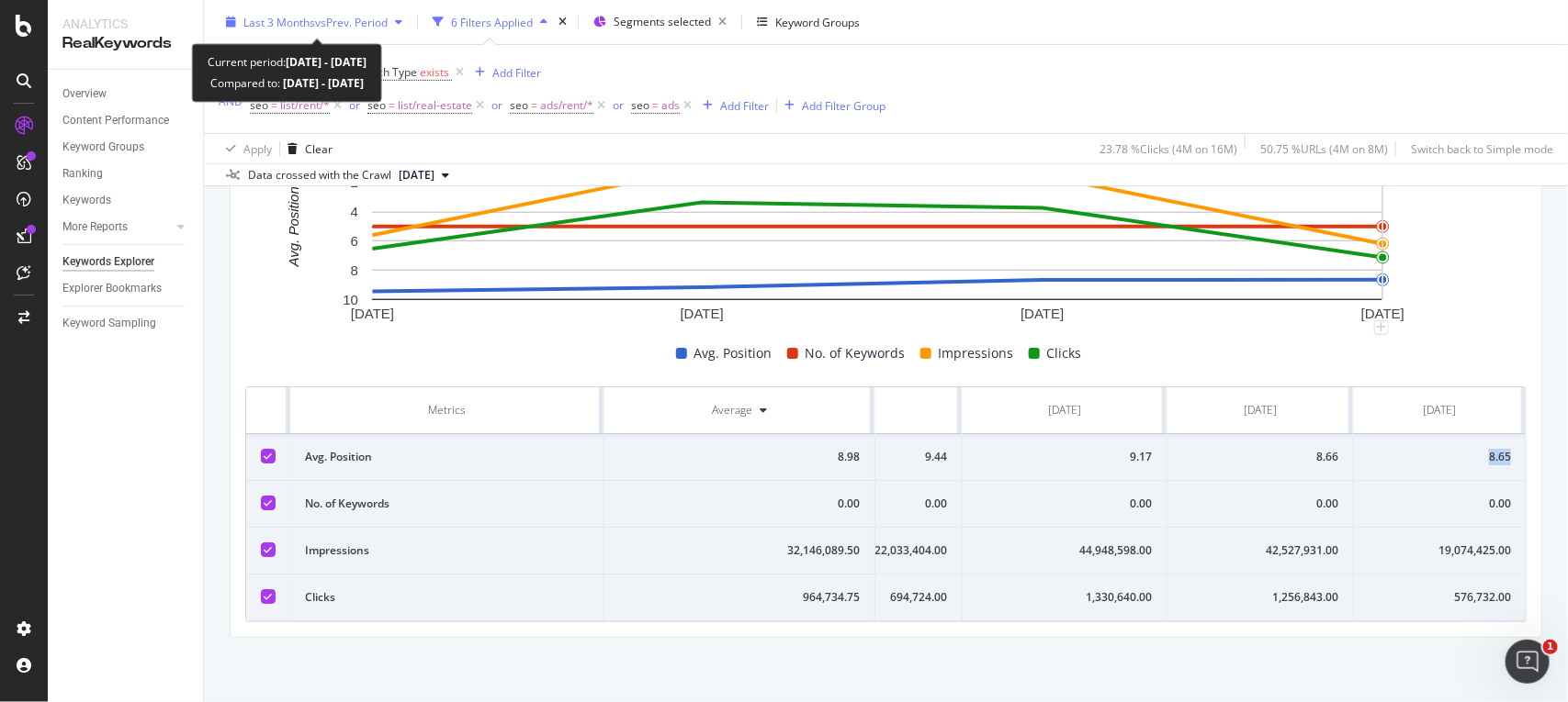
click at [346, 21] on span "vs Prev. Period" at bounding box center [351, 21] width 72 height 15
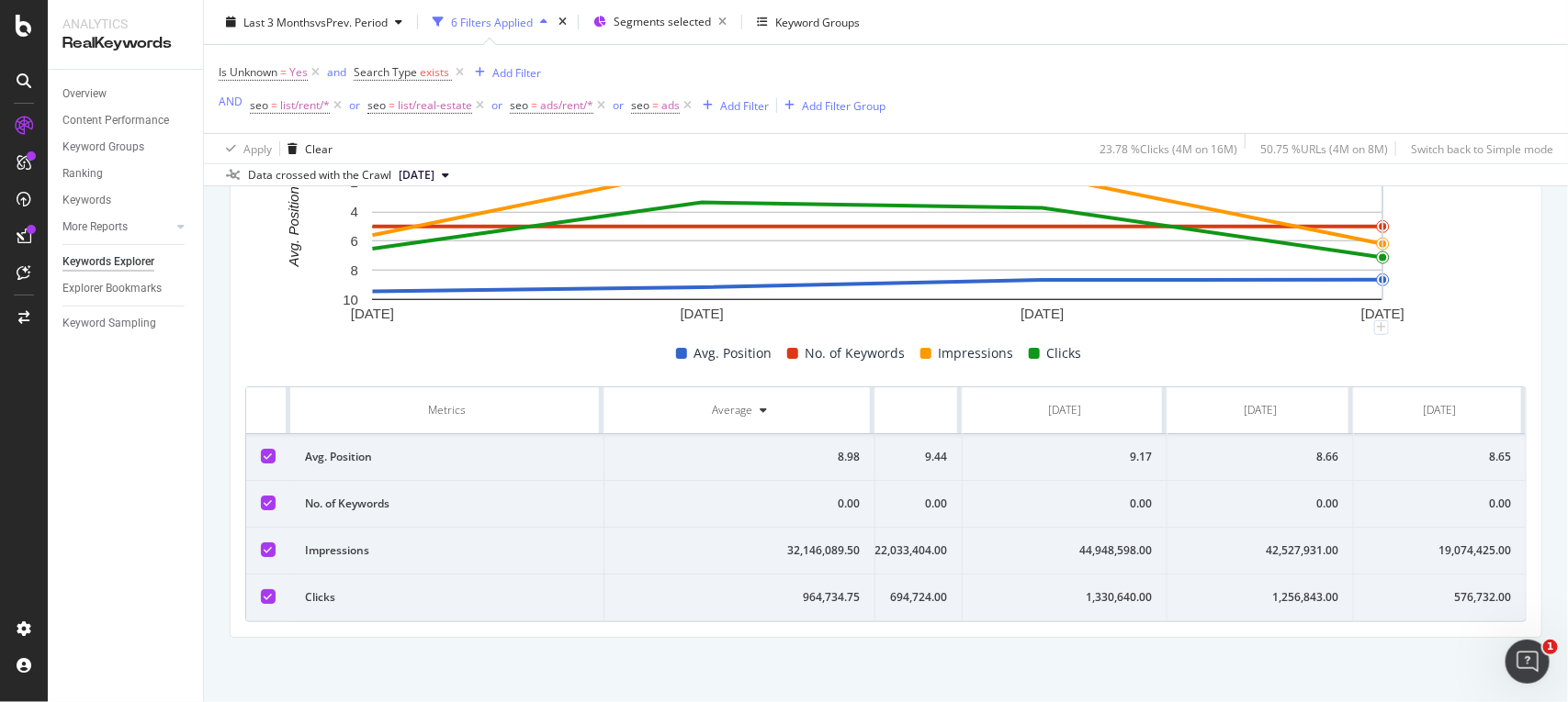
click at [1140, 70] on div "Is Unknown = Yes and Search Type exists Add Filter AND seo = list/rent/* or seo…" at bounding box center [886, 89] width 1335 height 88
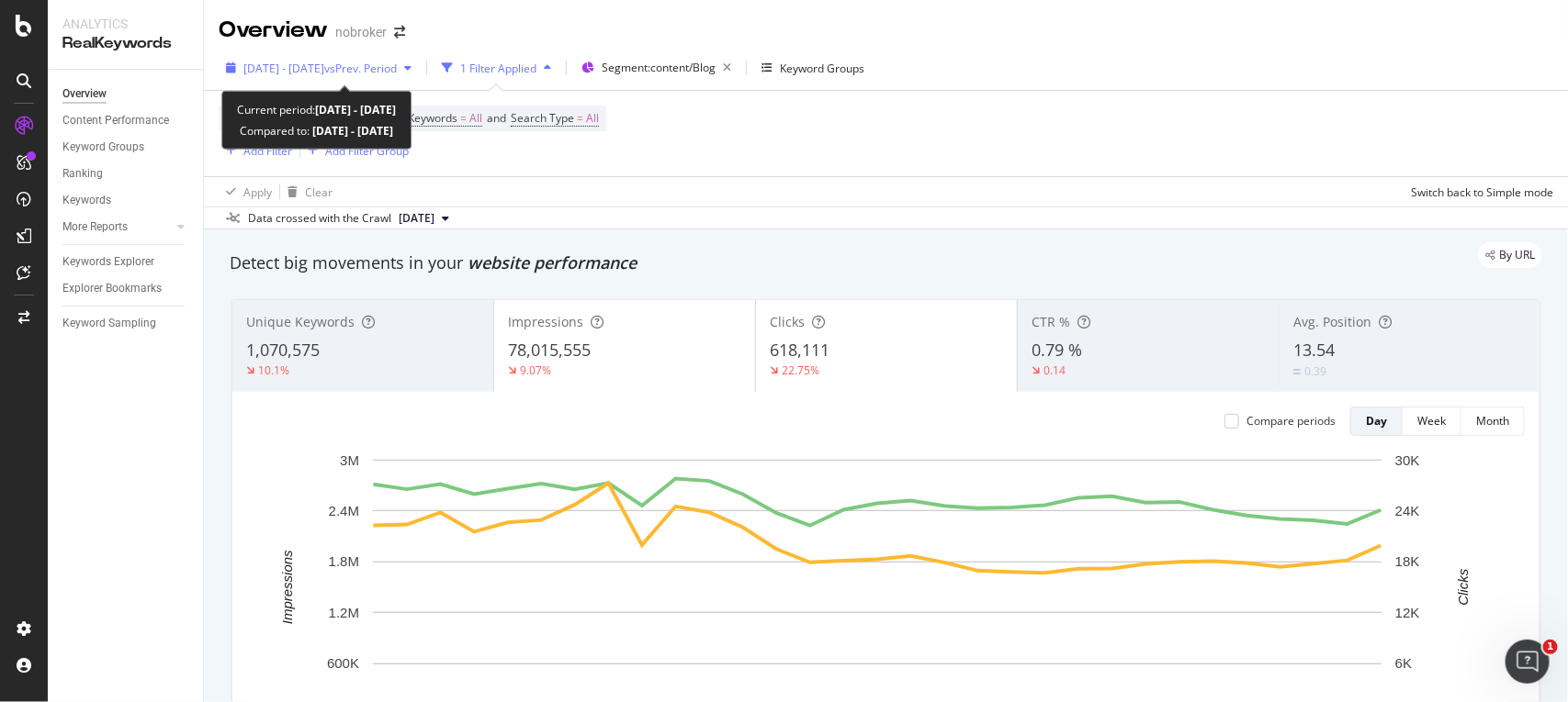
click at [397, 61] on span "vs Prev. Period" at bounding box center [360, 69] width 72 height 15
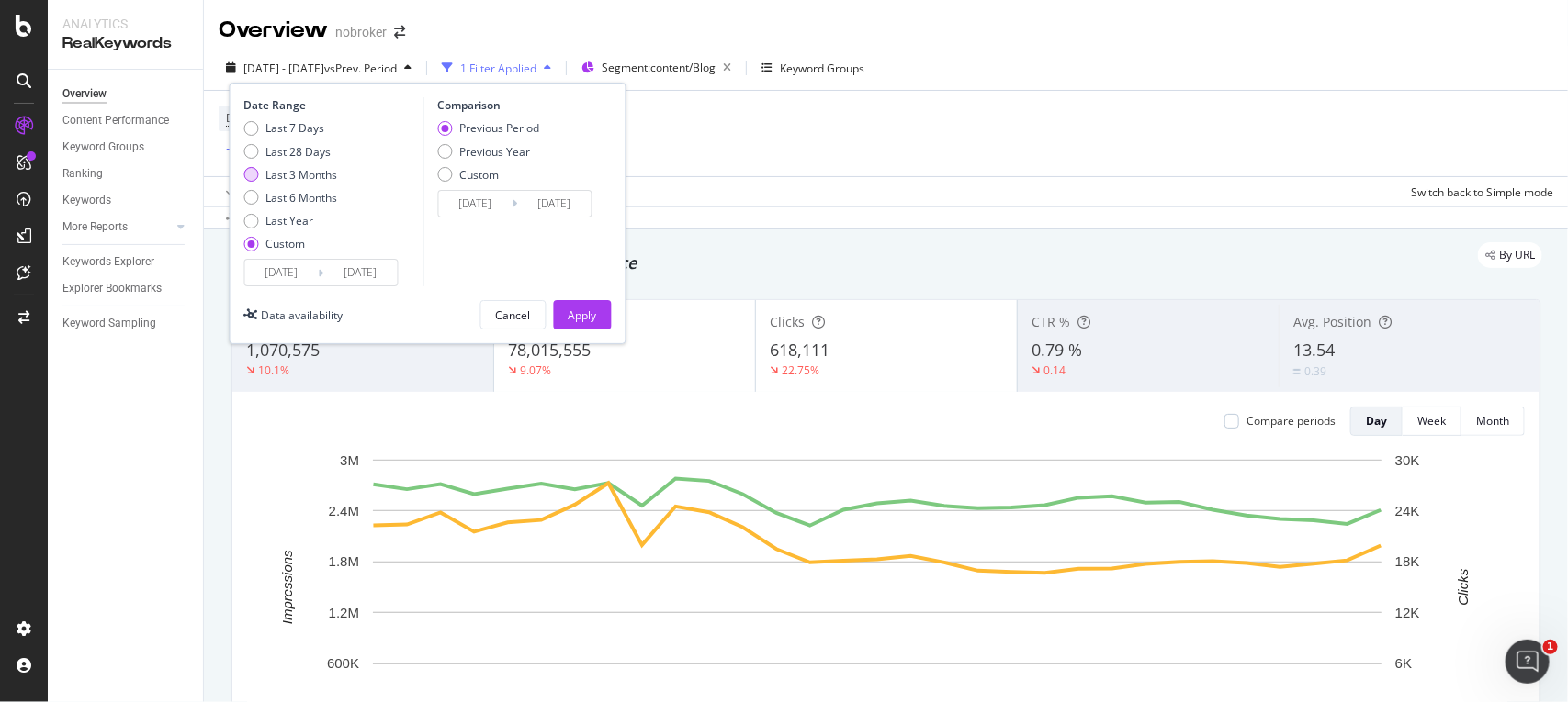
click at [287, 180] on div "Last 3 Months" at bounding box center [302, 175] width 71 height 15
type input "[DATE]"
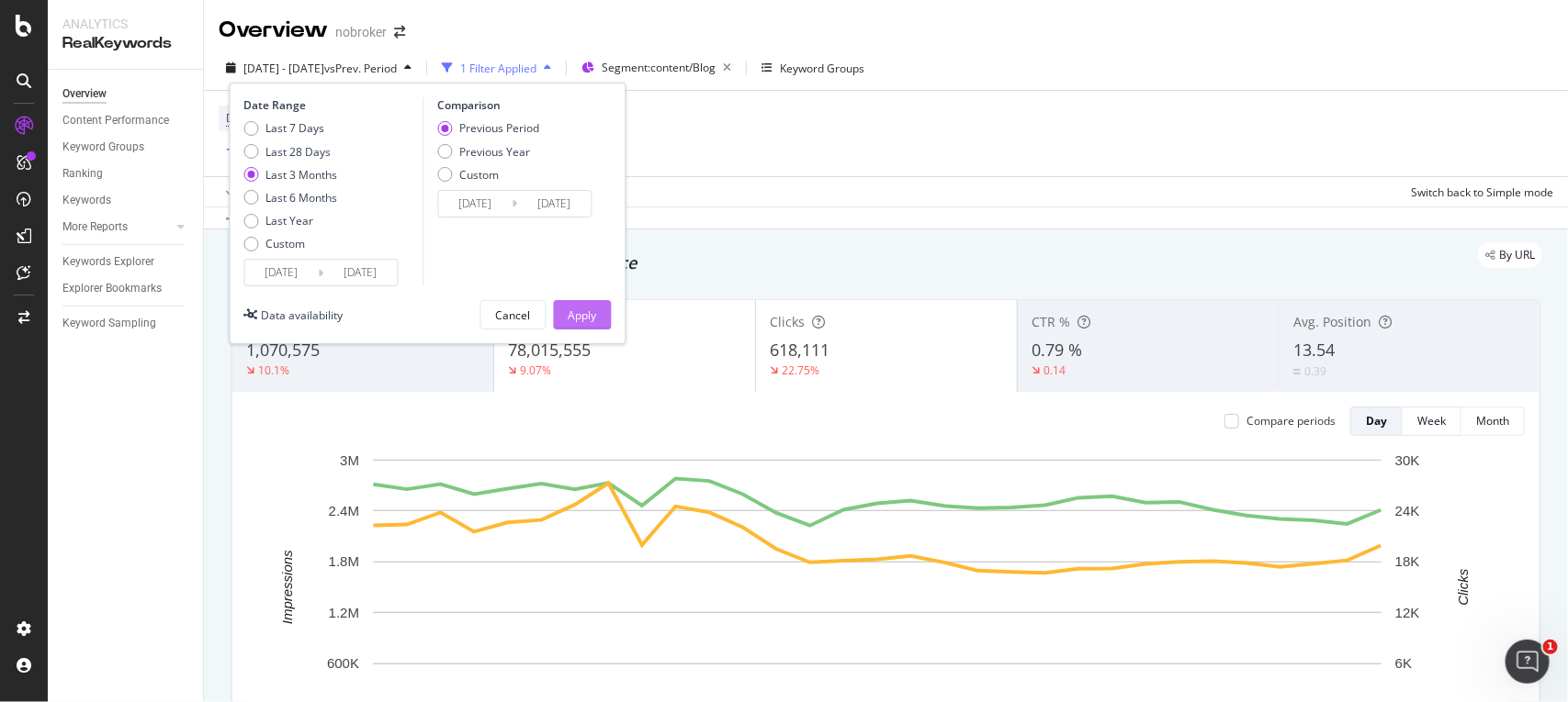
click at [600, 318] on button "Apply" at bounding box center [583, 315] width 58 height 29
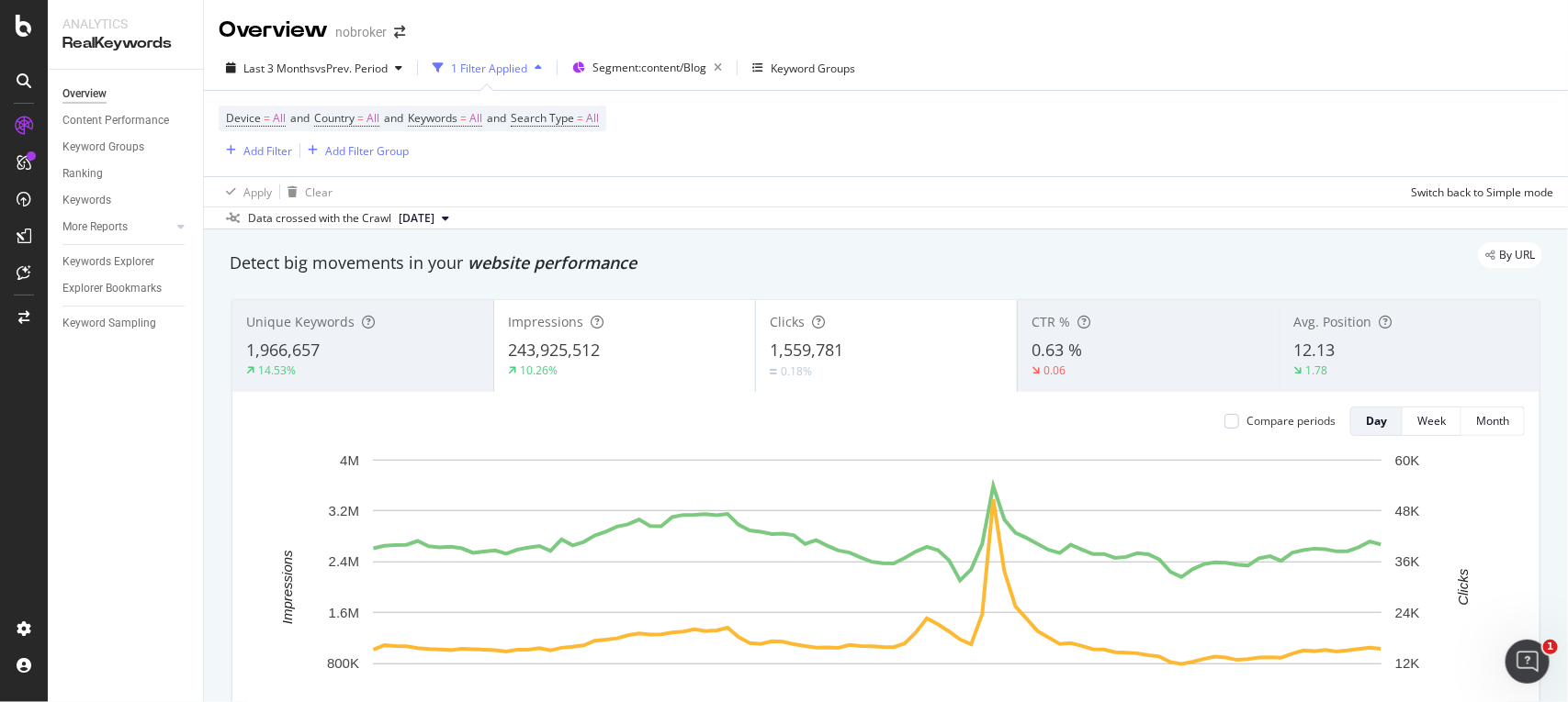
click at [600, 318] on div "Impressions" at bounding box center [625, 322] width 234 height 18
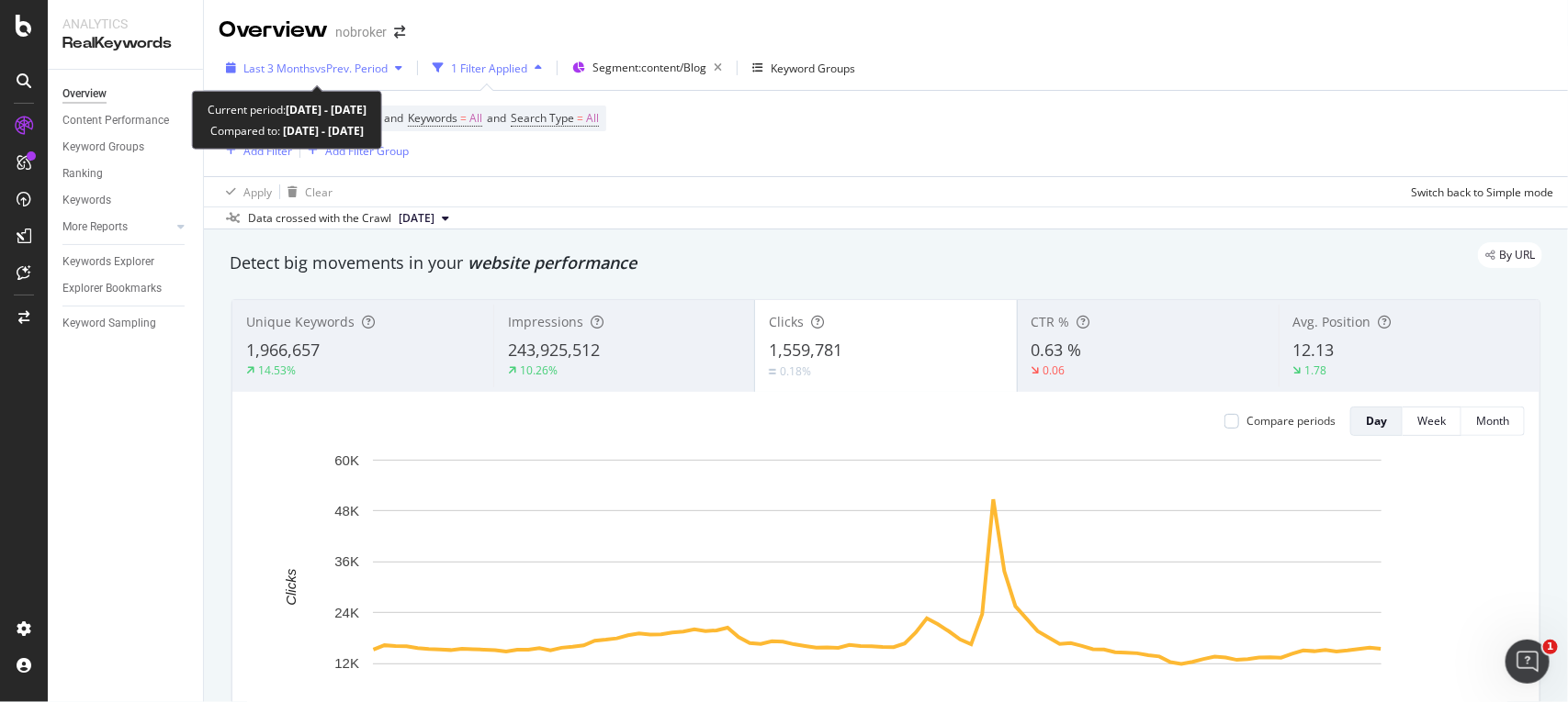
click at [368, 76] on div "Last 3 Months vs Prev. Period" at bounding box center [314, 68] width 191 height 28
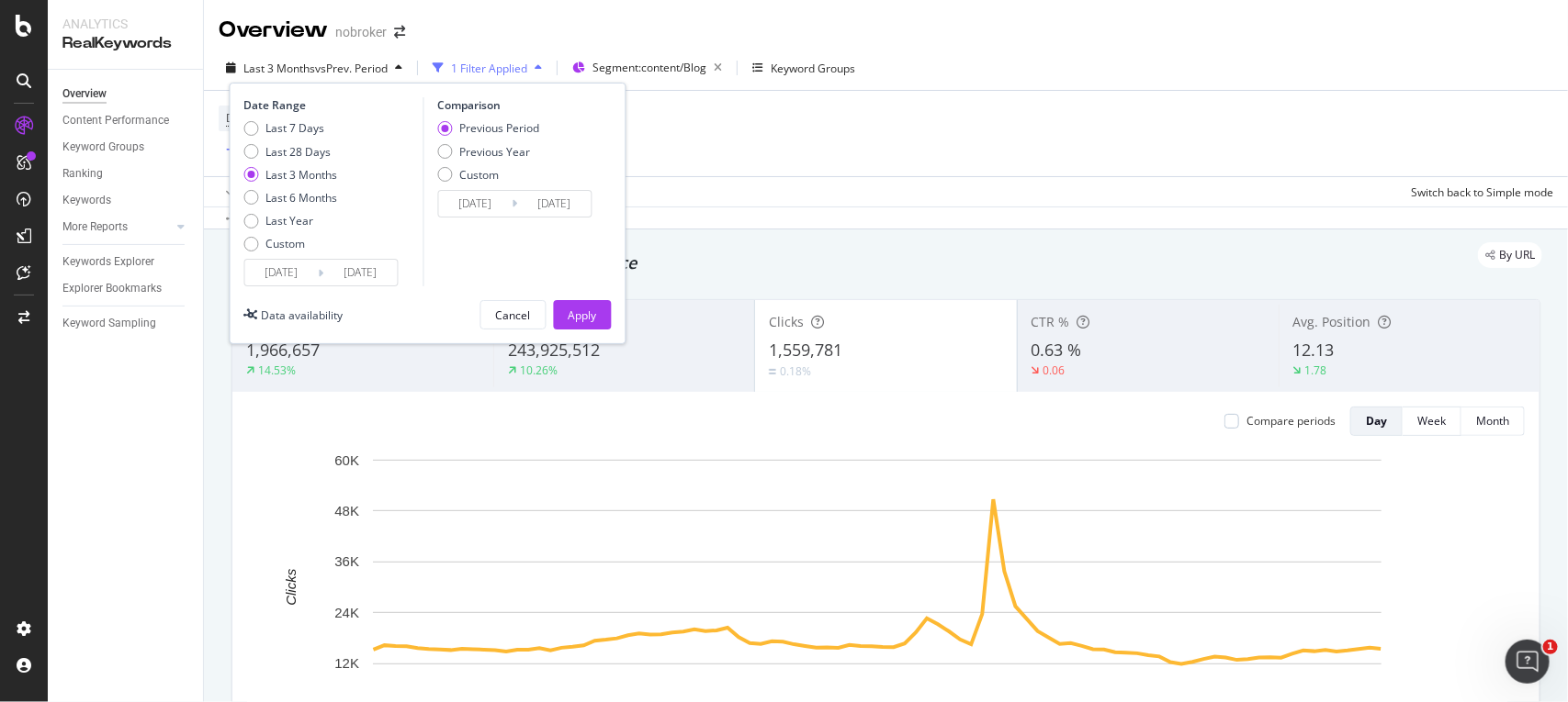
click at [313, 276] on input "[DATE]" at bounding box center [282, 272] width 73 height 26
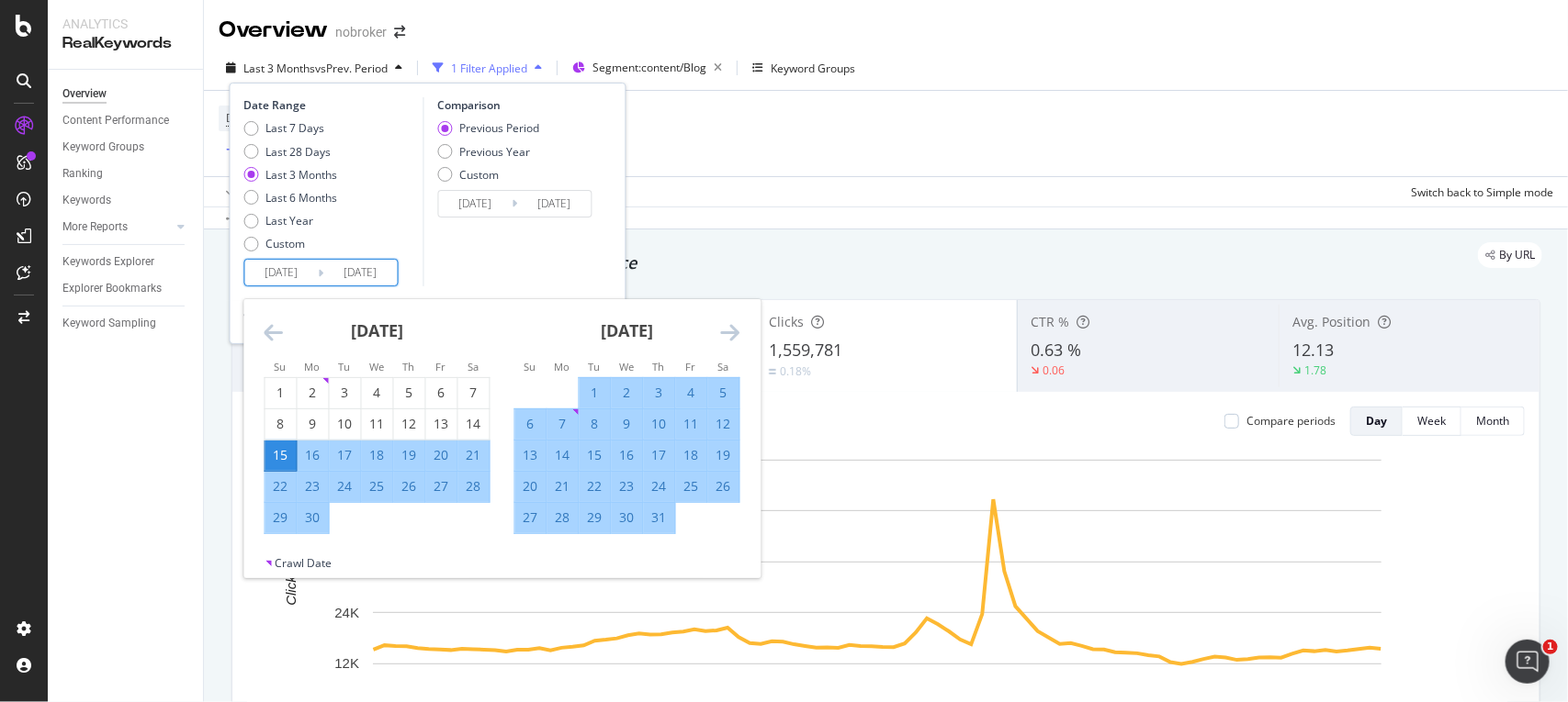
click at [727, 323] on icon "Move forward to switch to the next month." at bounding box center [730, 332] width 19 height 22
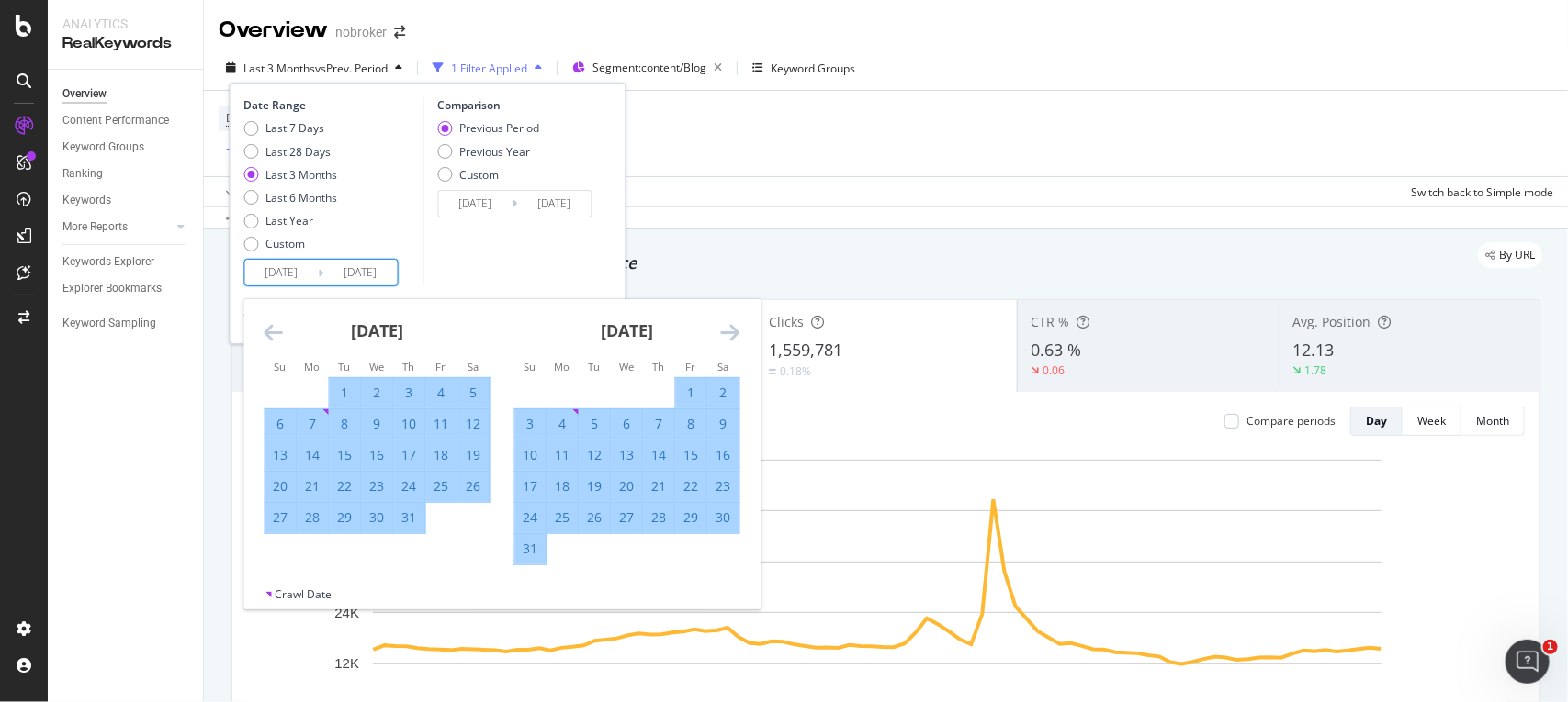
click at [727, 323] on icon "Move forward to switch to the next month." at bounding box center [730, 332] width 19 height 22
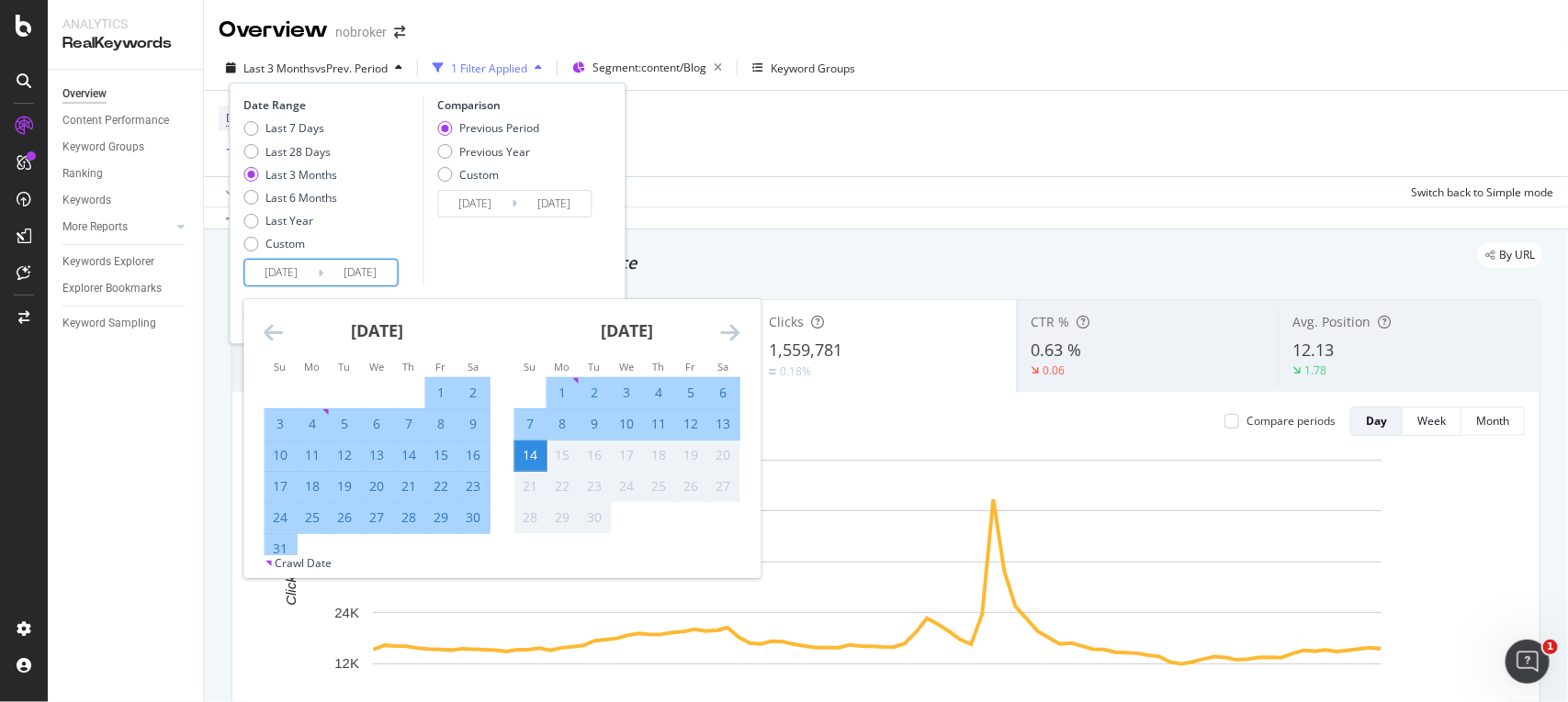
click at [567, 385] on div "1" at bounding box center [563, 392] width 31 height 18
type input "2025/09/01"
type input "2025/08/18"
type input "2025/08/31"
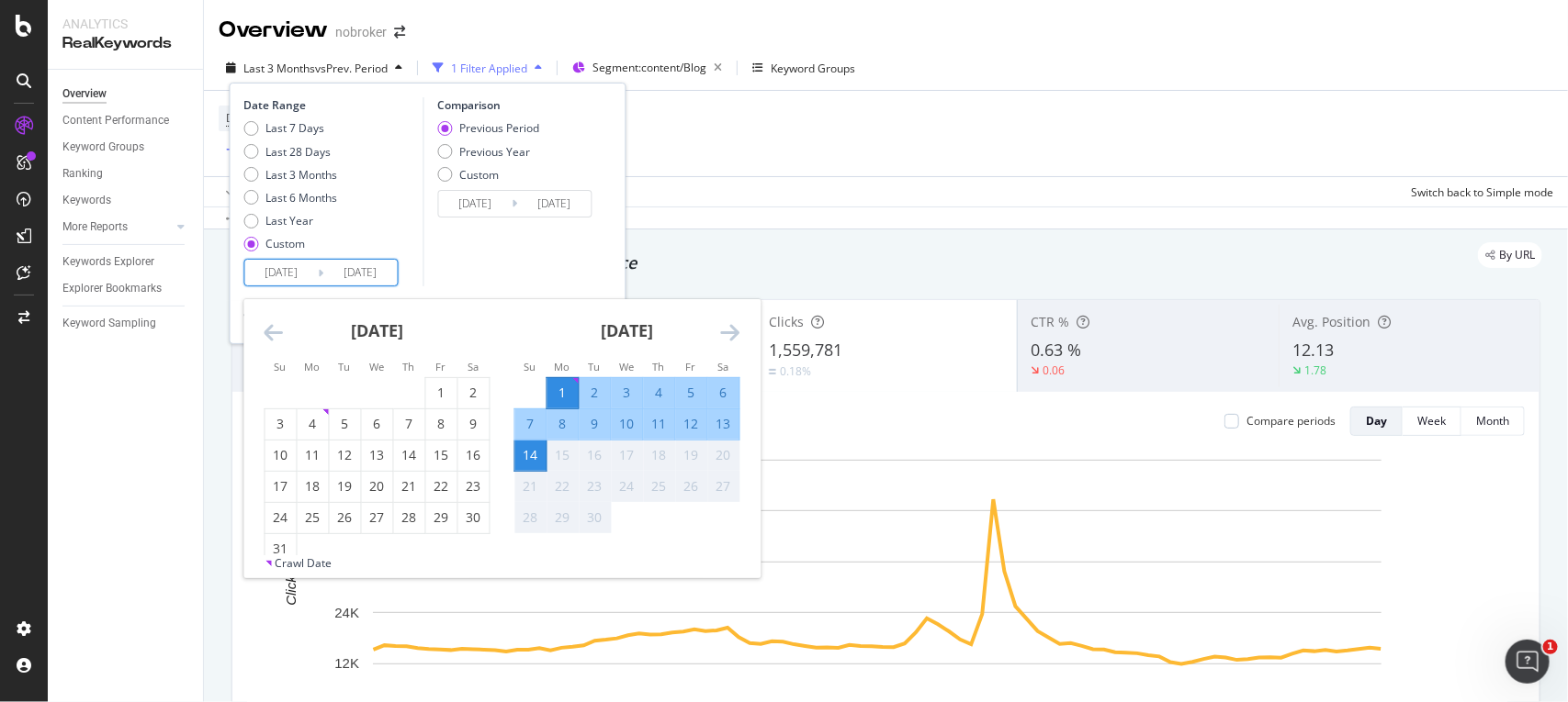
click at [533, 457] on div "14" at bounding box center [530, 455] width 31 height 18
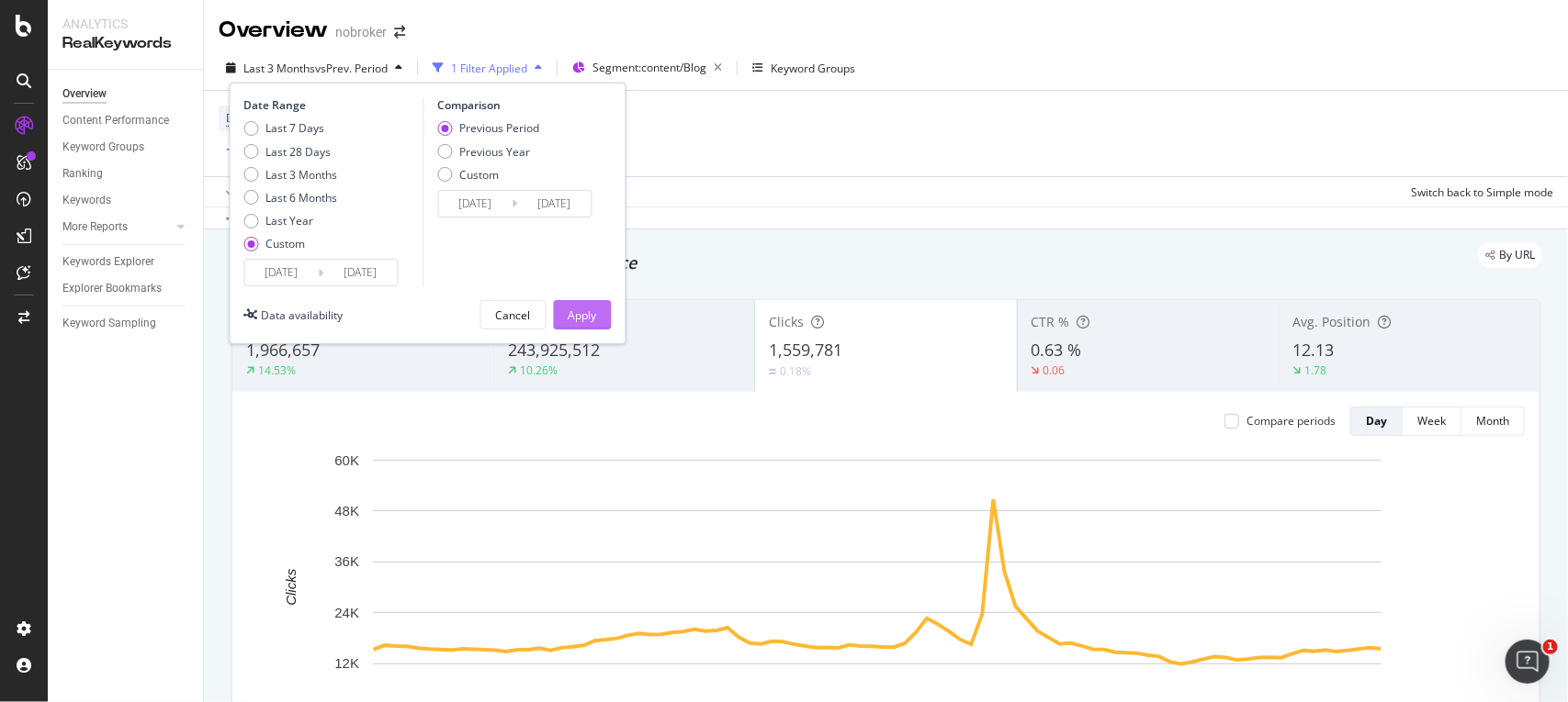
click at [594, 318] on div "Apply" at bounding box center [583, 316] width 28 height 15
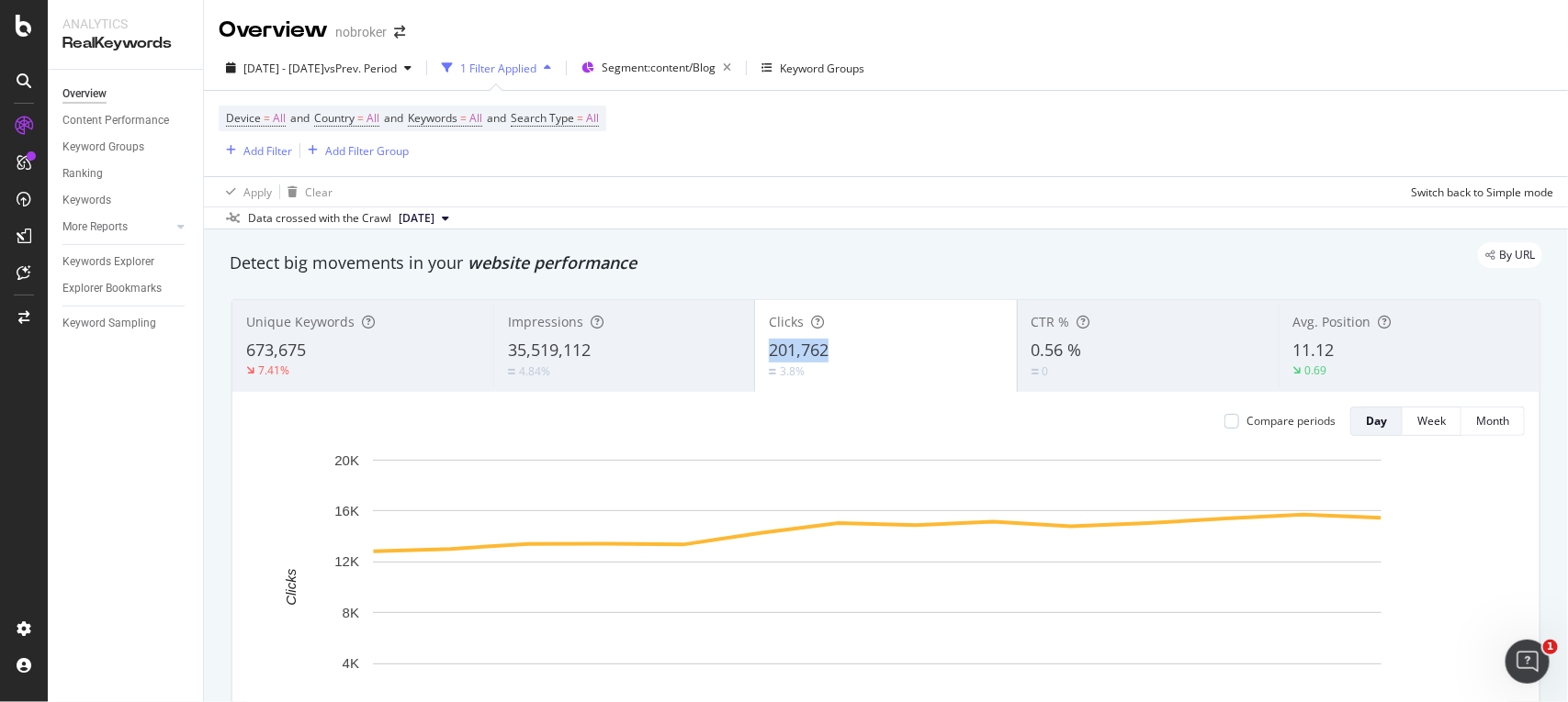
copy span "201,762"
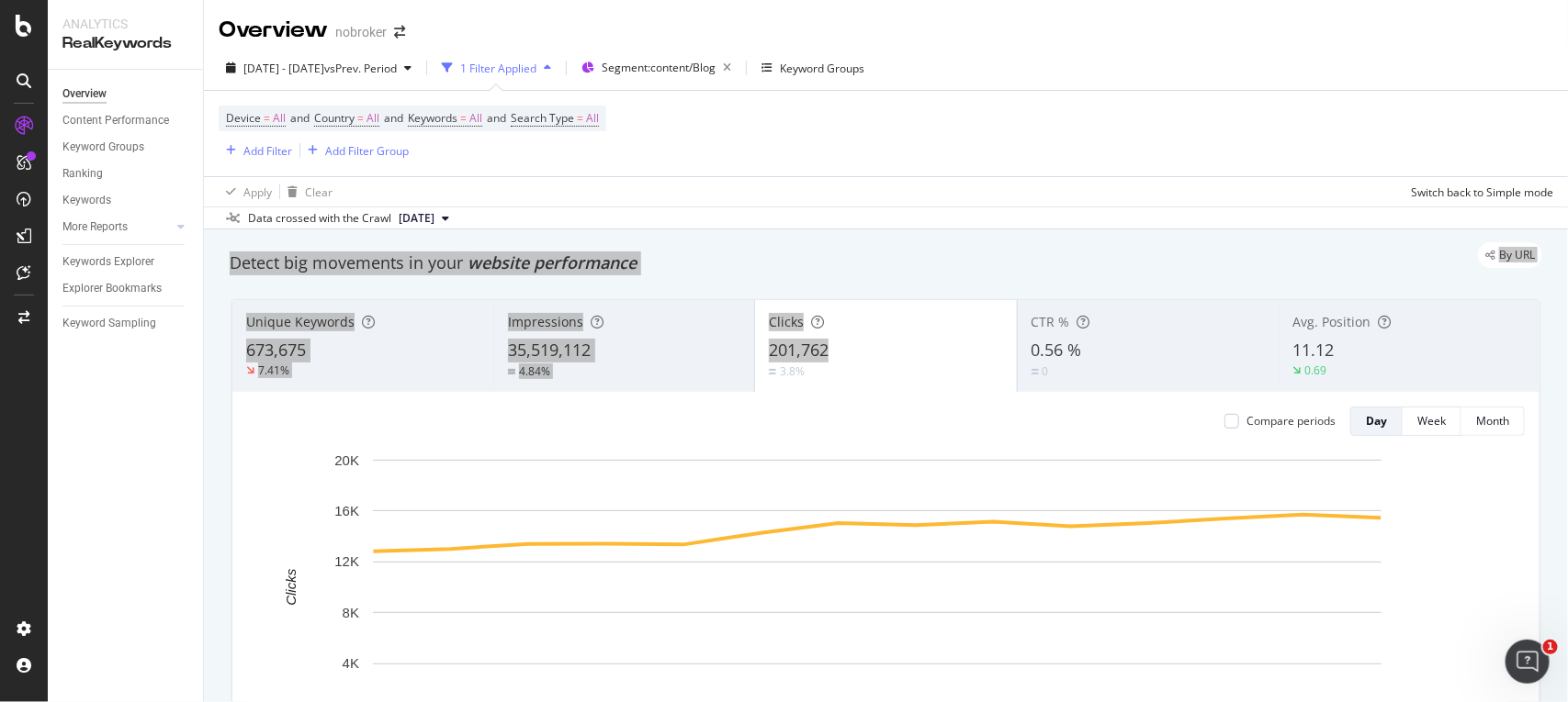
drag, startPoint x: 838, startPoint y: 351, endPoint x: 739, endPoint y: 246, distance: 144.3
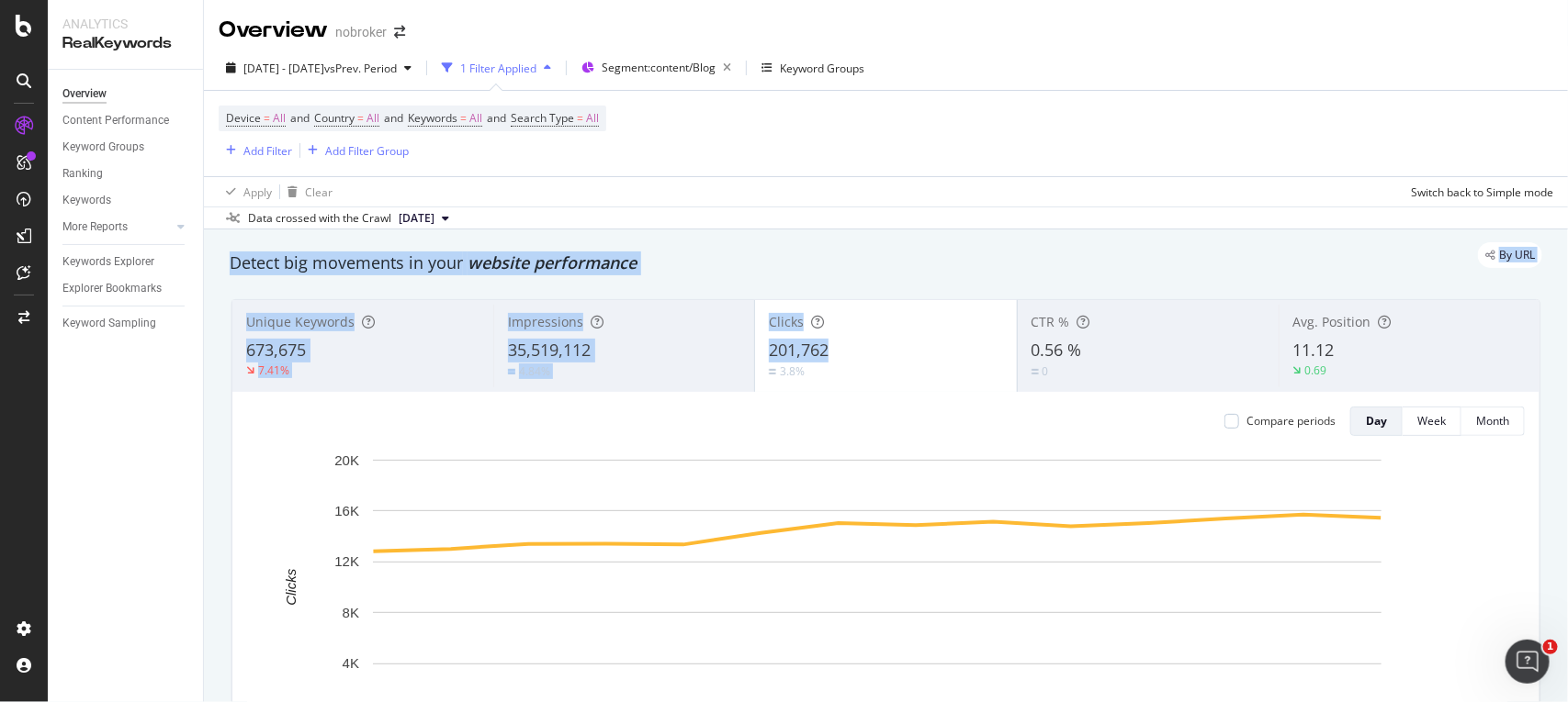
click at [741, 283] on div "Detect big movements in your website performance" at bounding box center [886, 264] width 1331 height 42
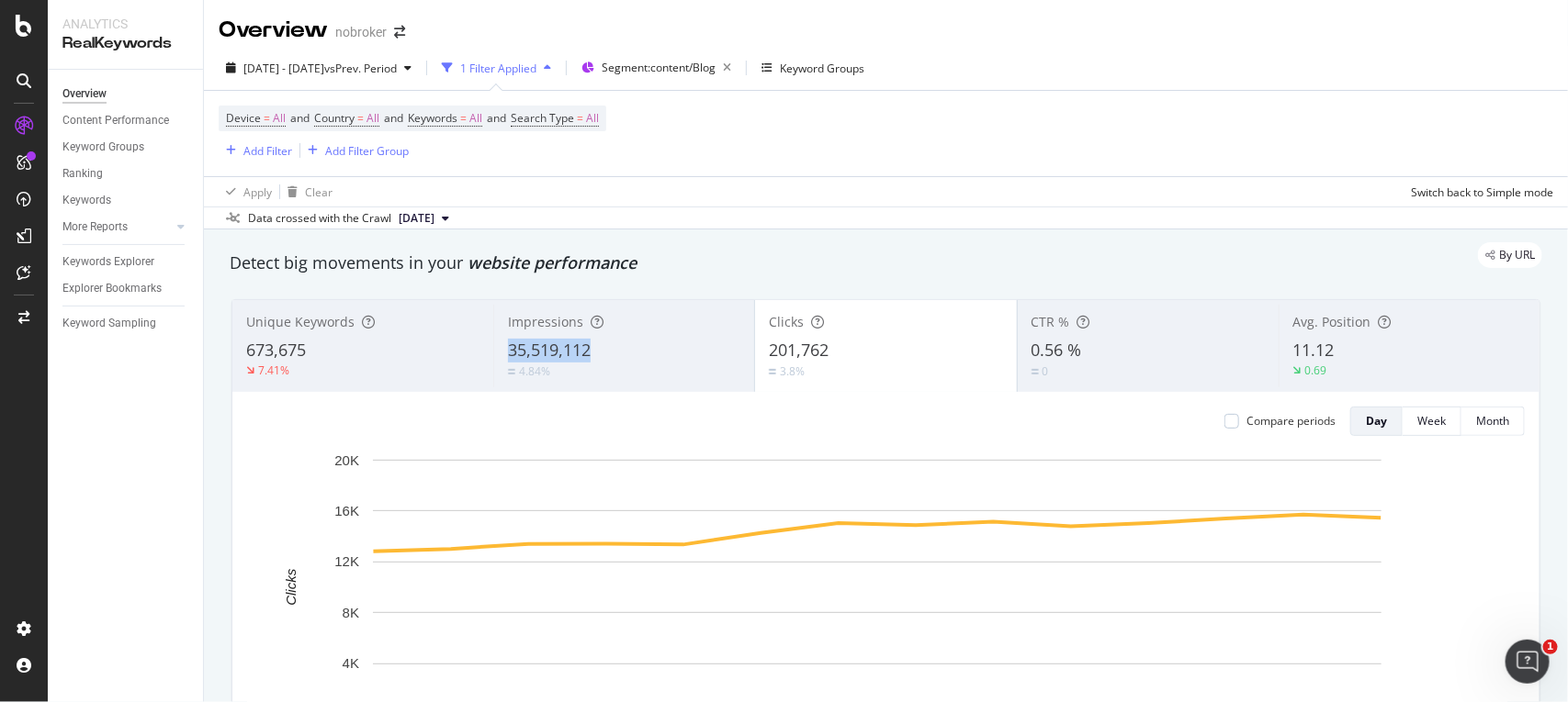
copy span "35,519,112"
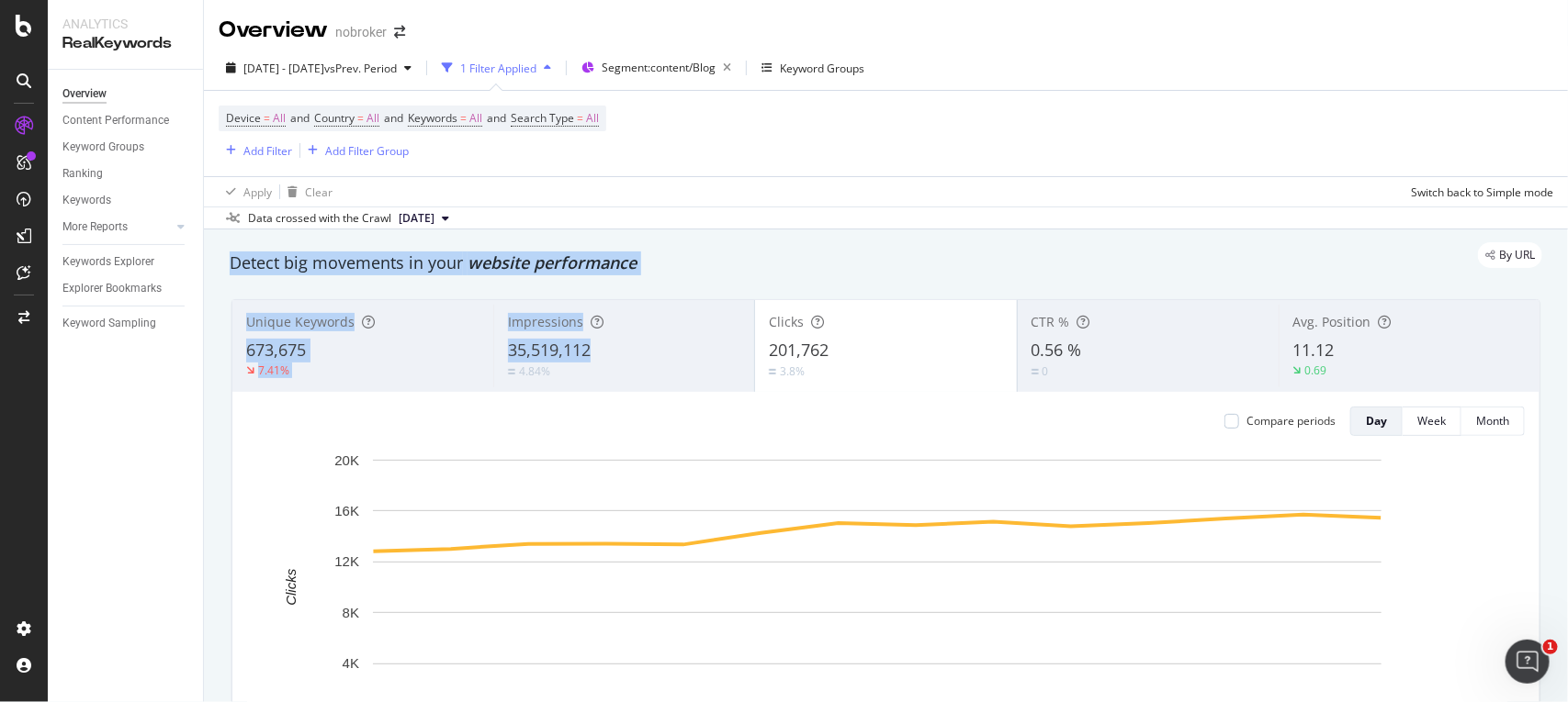
drag, startPoint x: 625, startPoint y: 350, endPoint x: 763, endPoint y: 233, distance: 180.9
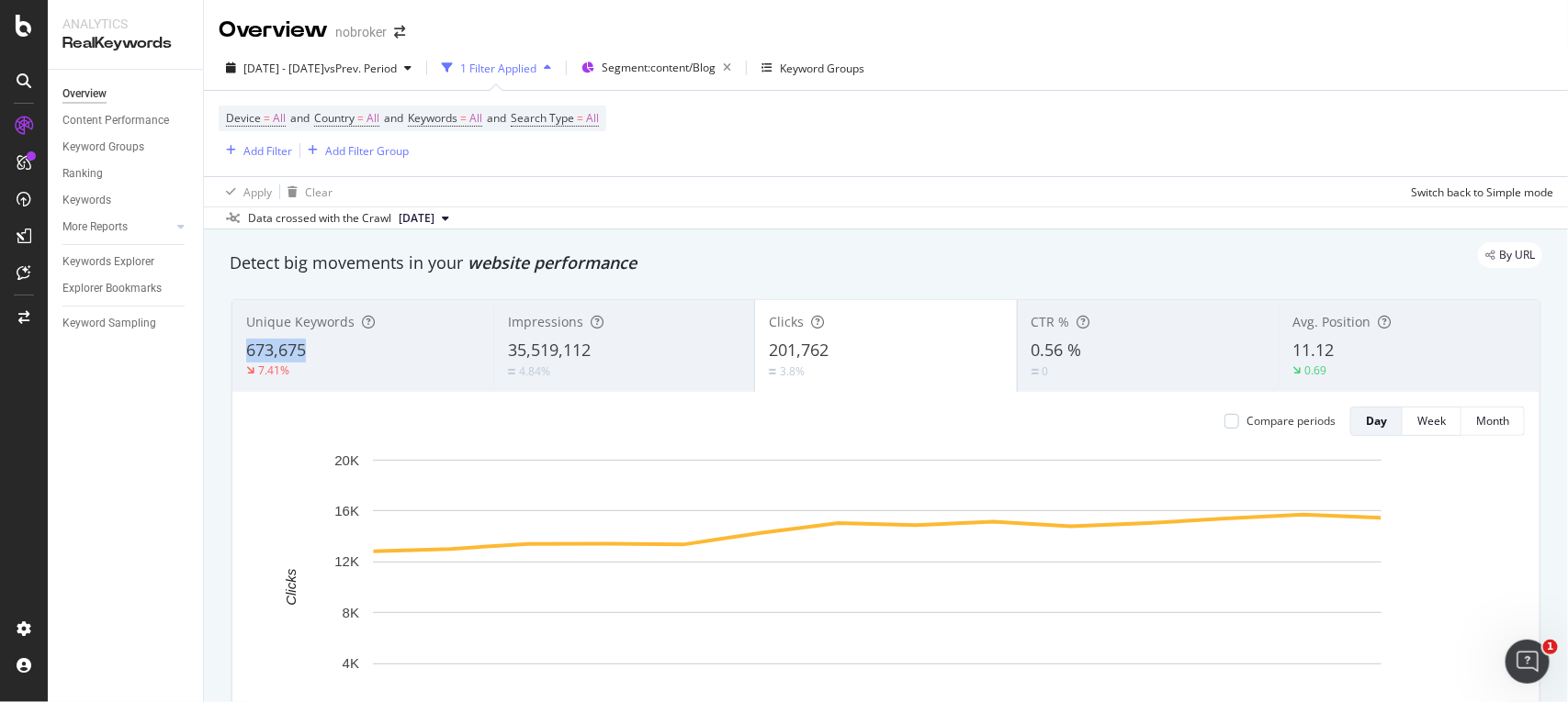
copy span "673,675"
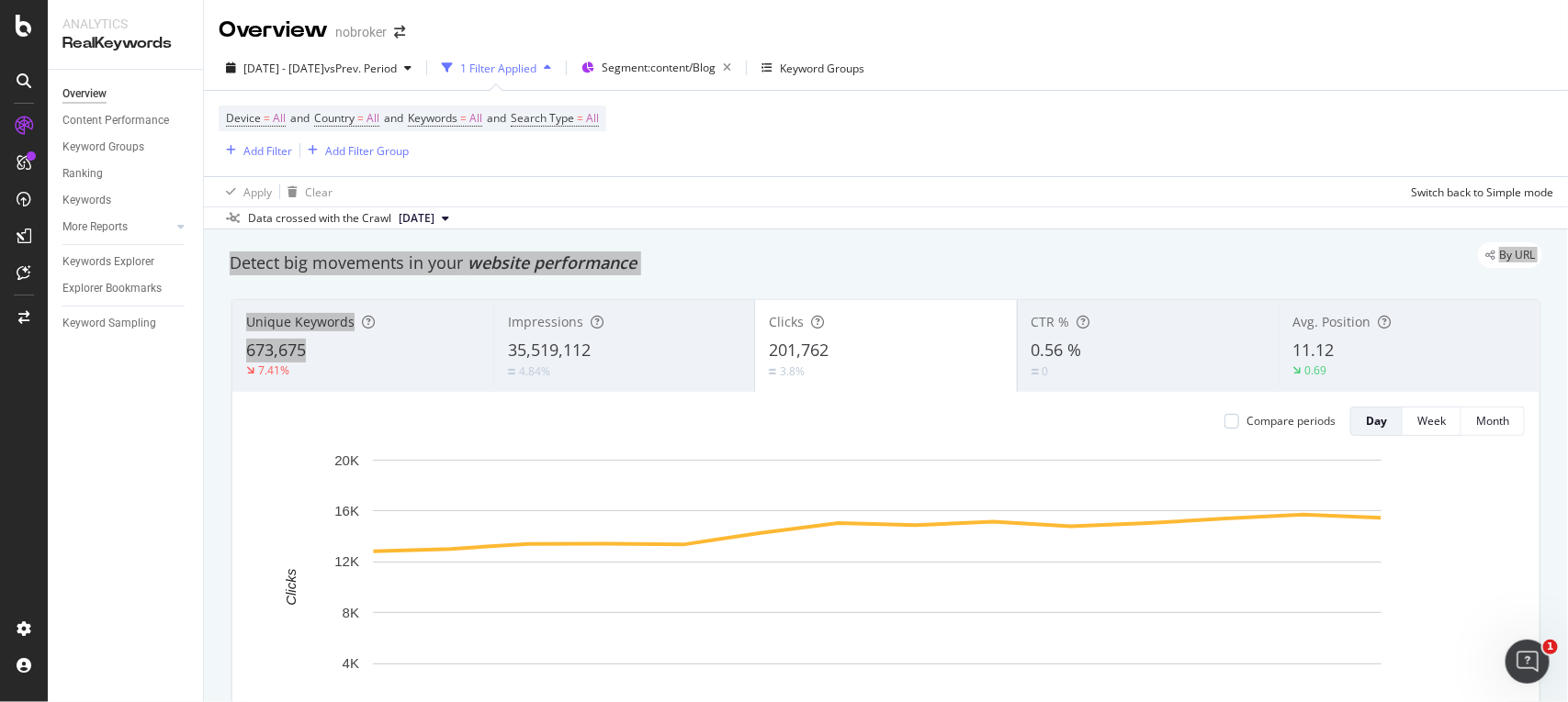
drag, startPoint x: 349, startPoint y: 350, endPoint x: 635, endPoint y: 220, distance: 314.2
click at [635, 220] on div "Overview nobroker 2025 Sep. 1st - Sep. 14th vs Prev. Period 1 Filter Applied Se…" at bounding box center [886, 351] width 1364 height 702
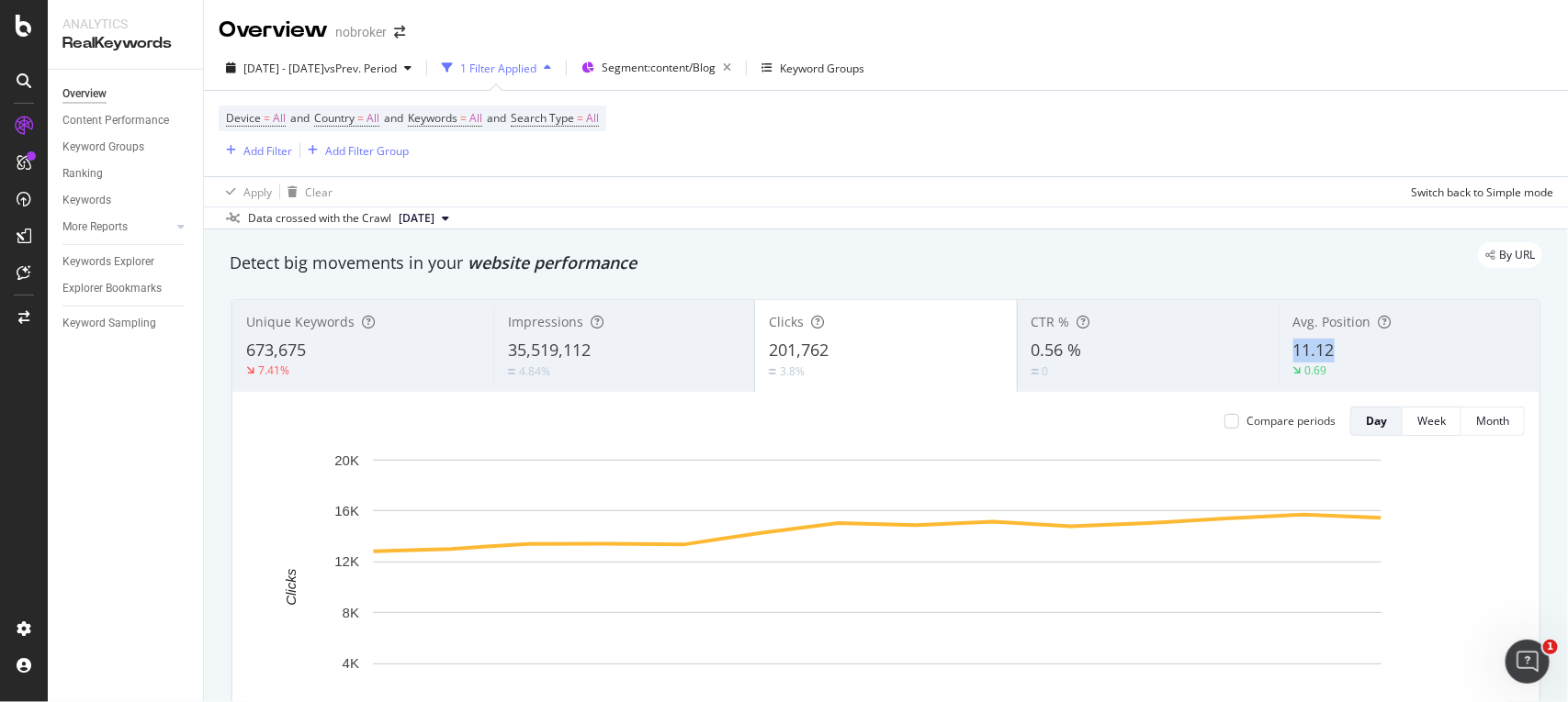
copy span "11.12"
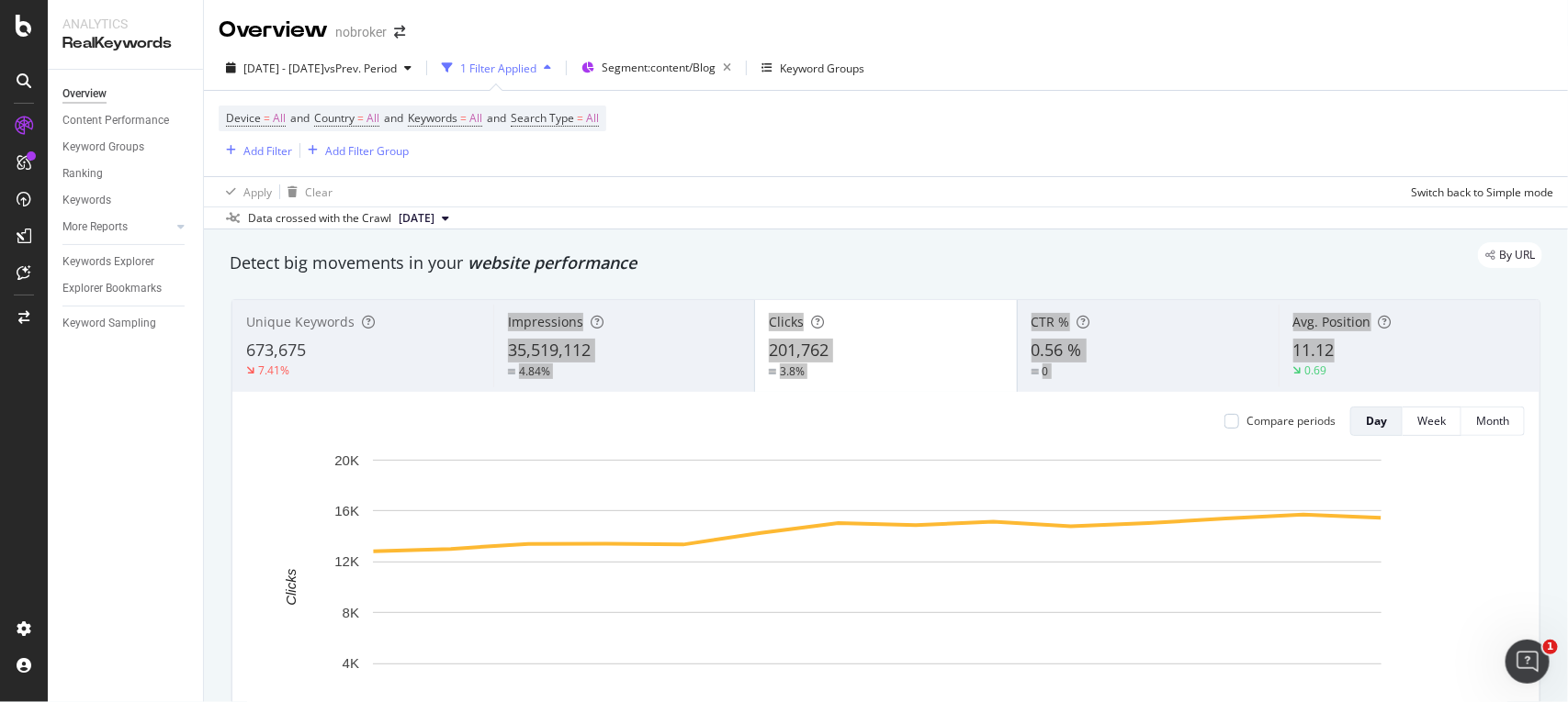
drag, startPoint x: 1389, startPoint y: 351, endPoint x: 732, endPoint y: 288, distance: 660.0
click at [732, 288] on div "Unique Keywords 673,675 7.41% Impressions 35,519,112 4.84% Clicks 201,762 3.8% …" at bounding box center [886, 560] width 1331 height 550
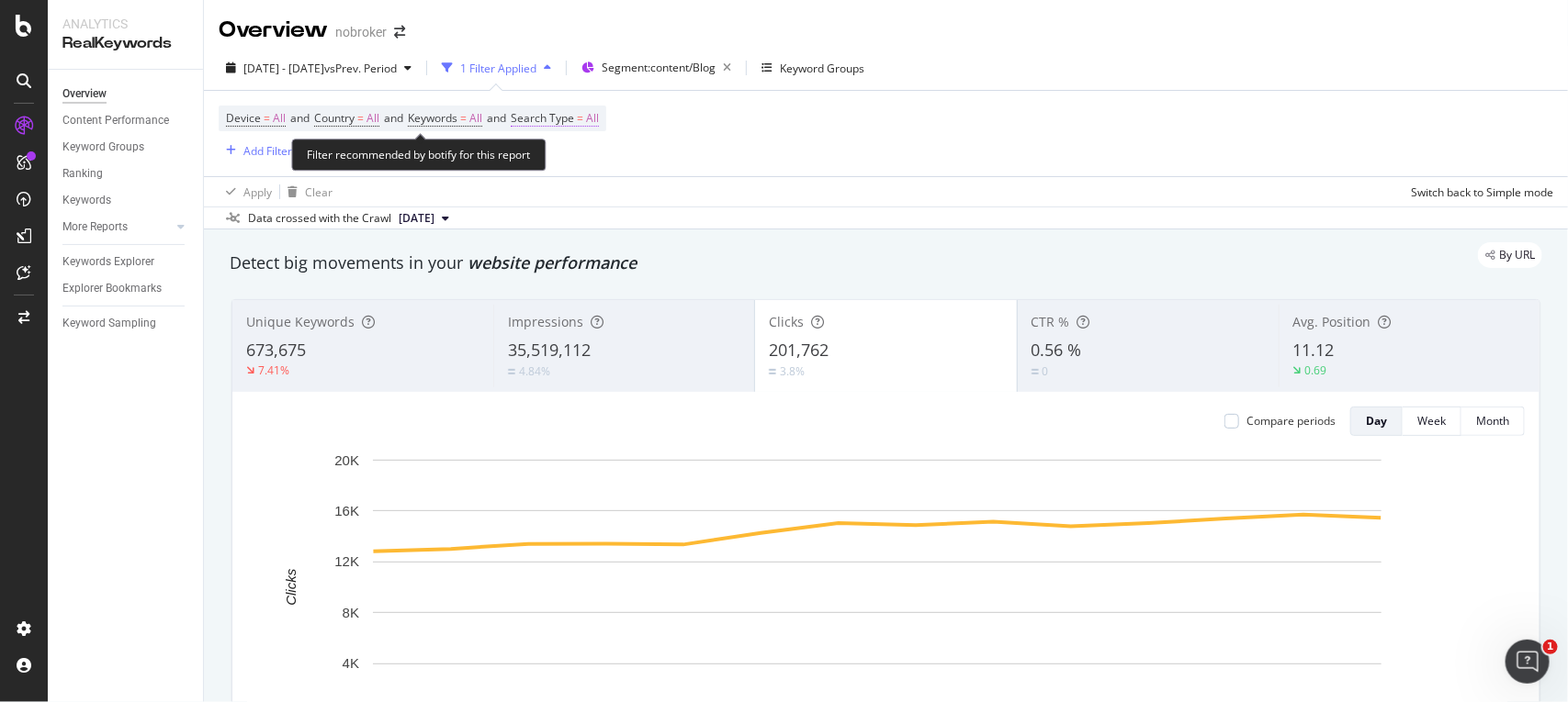
click at [599, 122] on span "All" at bounding box center [592, 118] width 13 height 26
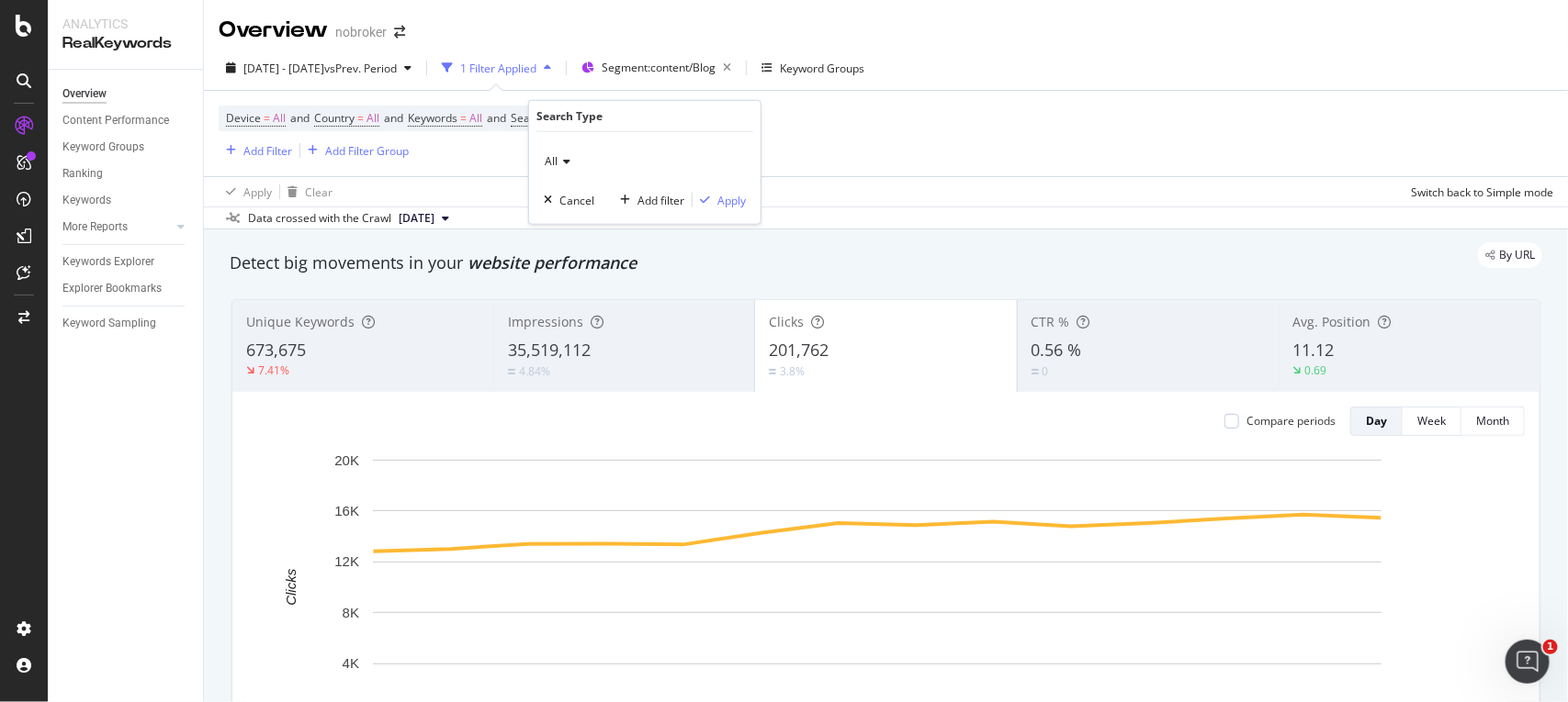
click at [560, 170] on div "All" at bounding box center [644, 161] width 202 height 29
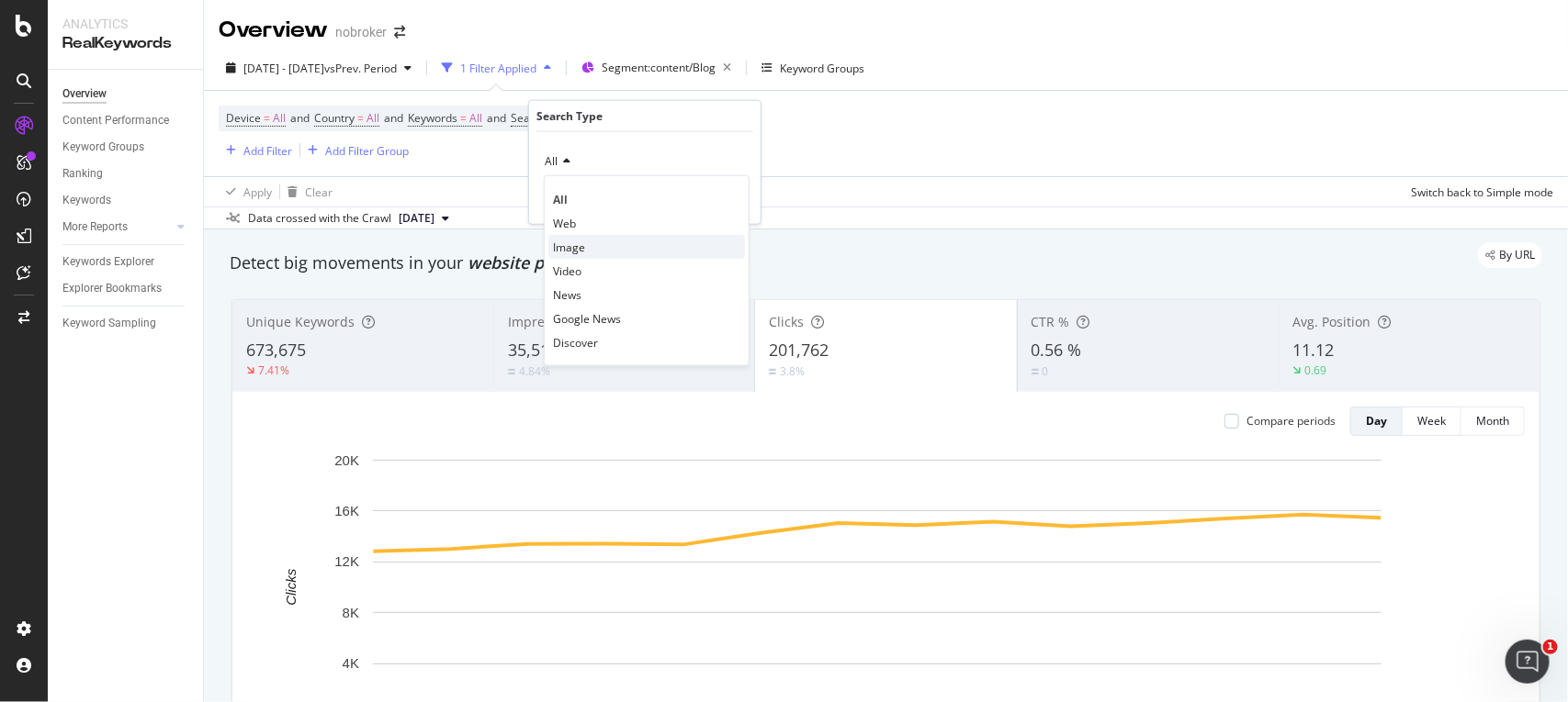
click at [563, 257] on div "Image" at bounding box center [646, 246] width 196 height 24
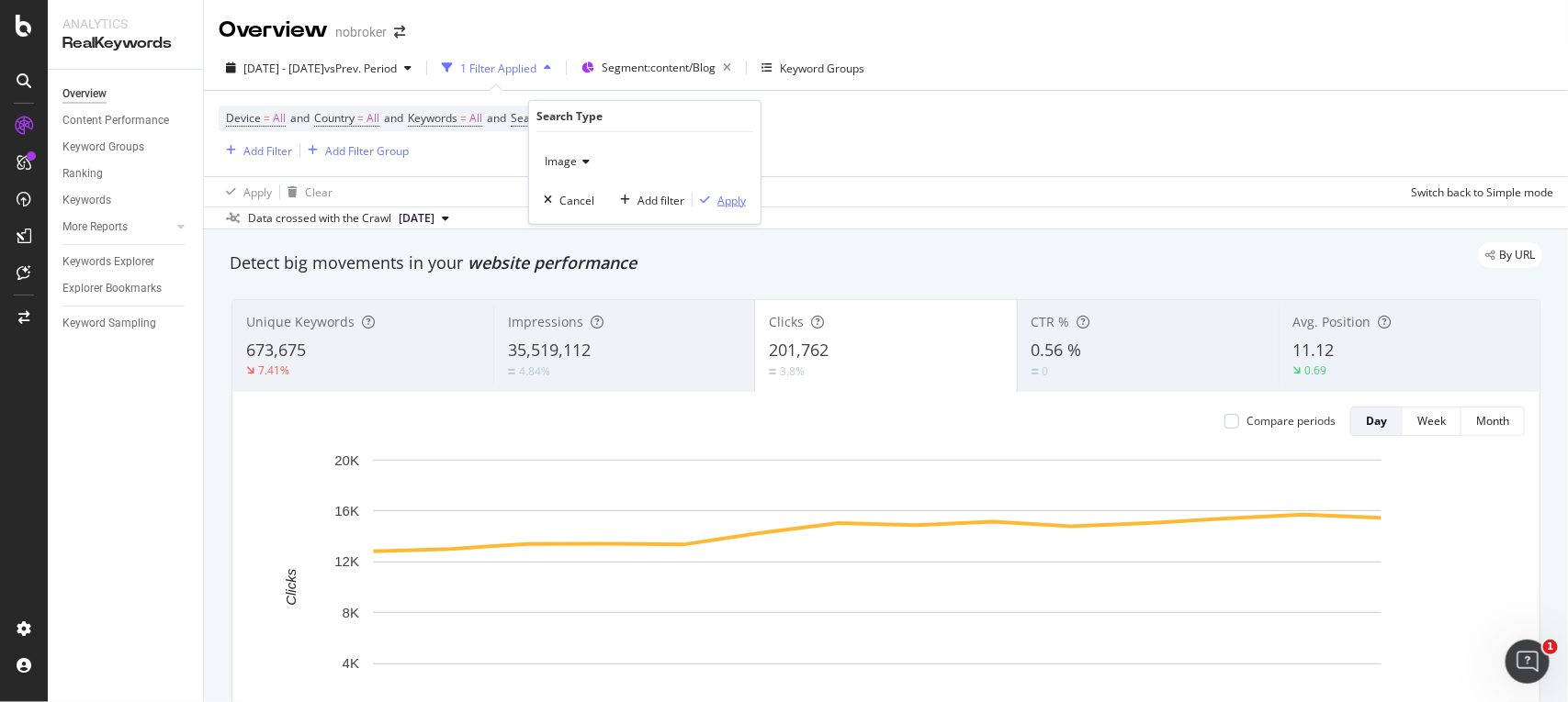
click at [723, 204] on div "Apply" at bounding box center [731, 200] width 28 height 15
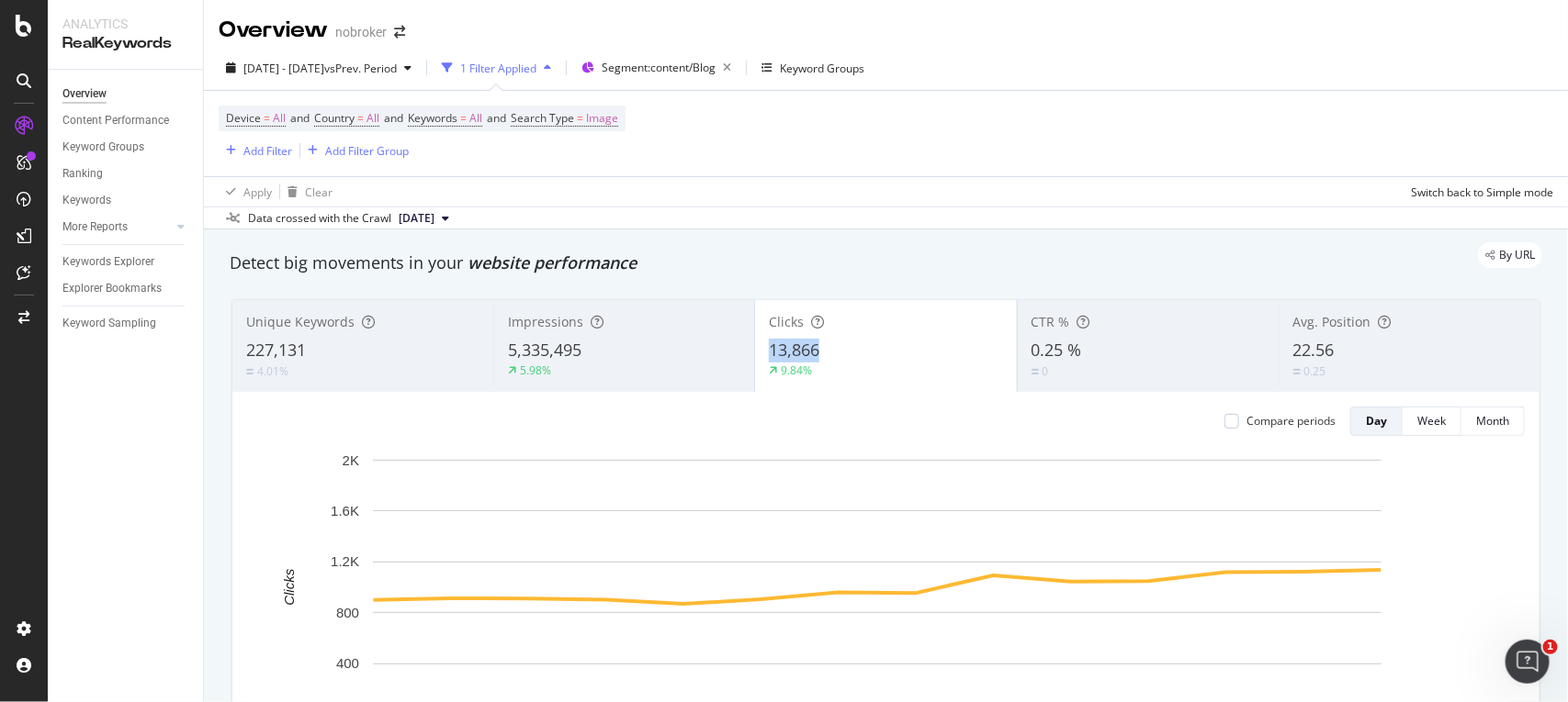
copy span "13,866"
drag, startPoint x: 831, startPoint y: 349, endPoint x: 759, endPoint y: 354, distance: 72.2
click at [759, 354] on div "Clicks 13,866 9.84%" at bounding box center [886, 347] width 261 height 83
copy span "5,335,495"
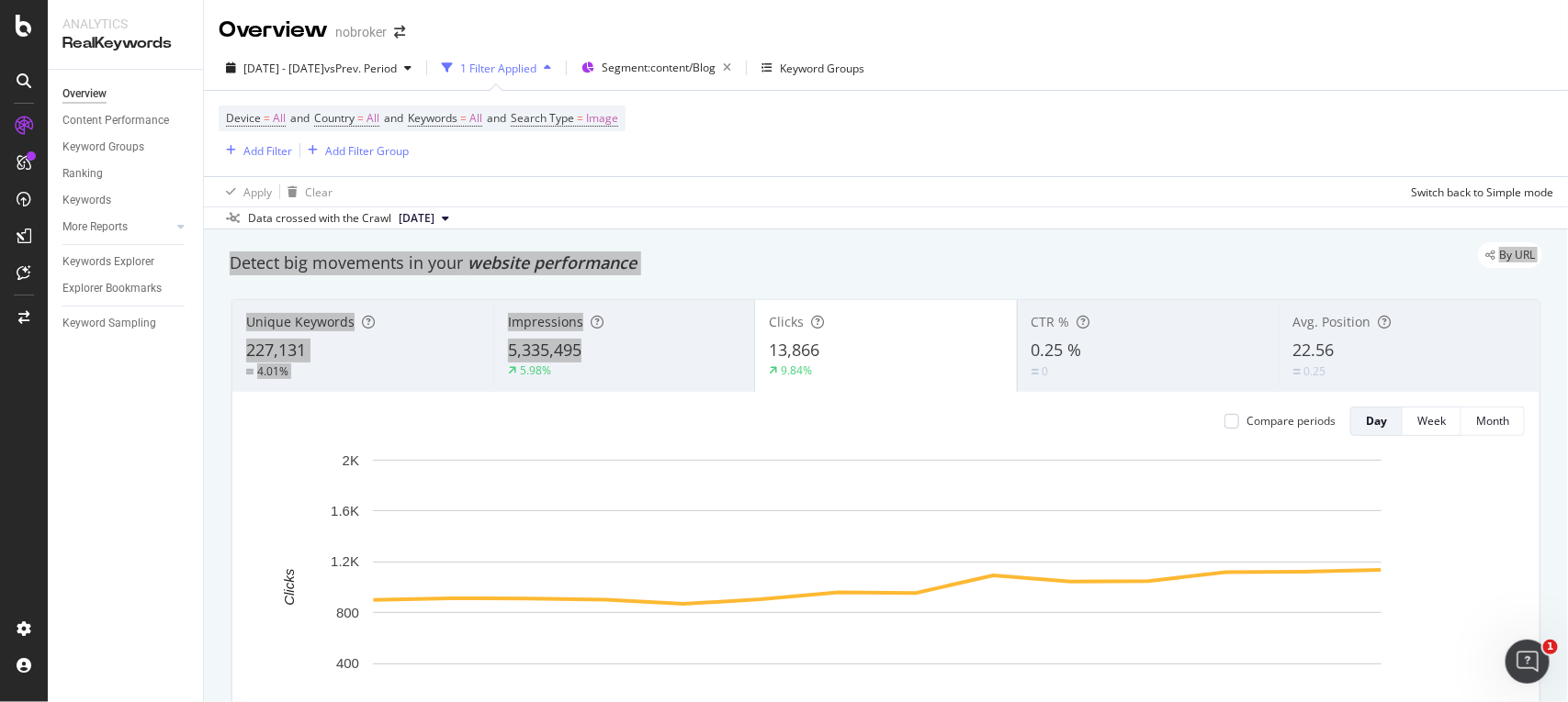
drag, startPoint x: 582, startPoint y: 351, endPoint x: 565, endPoint y: 267, distance: 85.7
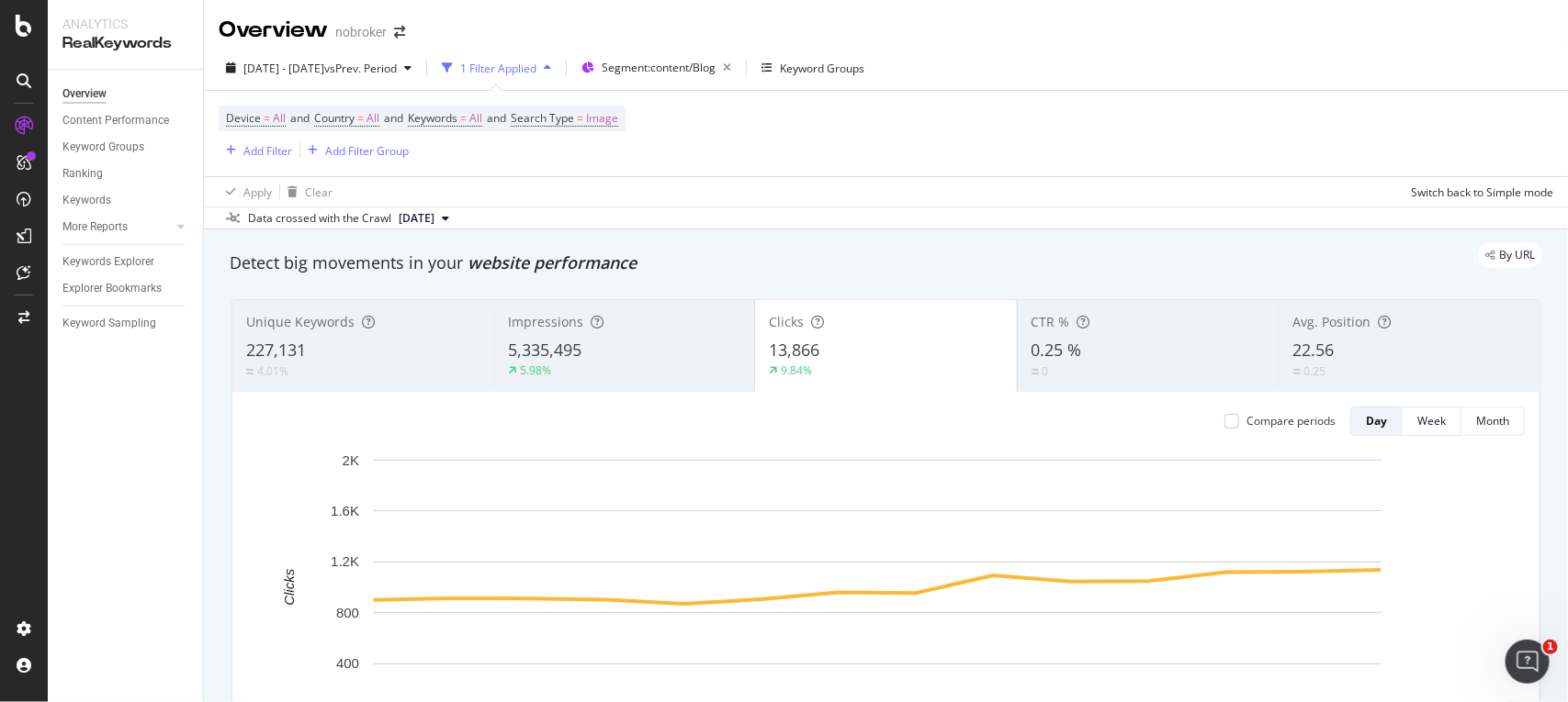
click at [776, 194] on div "Apply Clear Switch back to Simple mode" at bounding box center [886, 191] width 1364 height 30
click at [618, 113] on span "Image" at bounding box center [602, 118] width 32 height 26
click at [566, 168] on div "Image" at bounding box center [644, 161] width 202 height 29
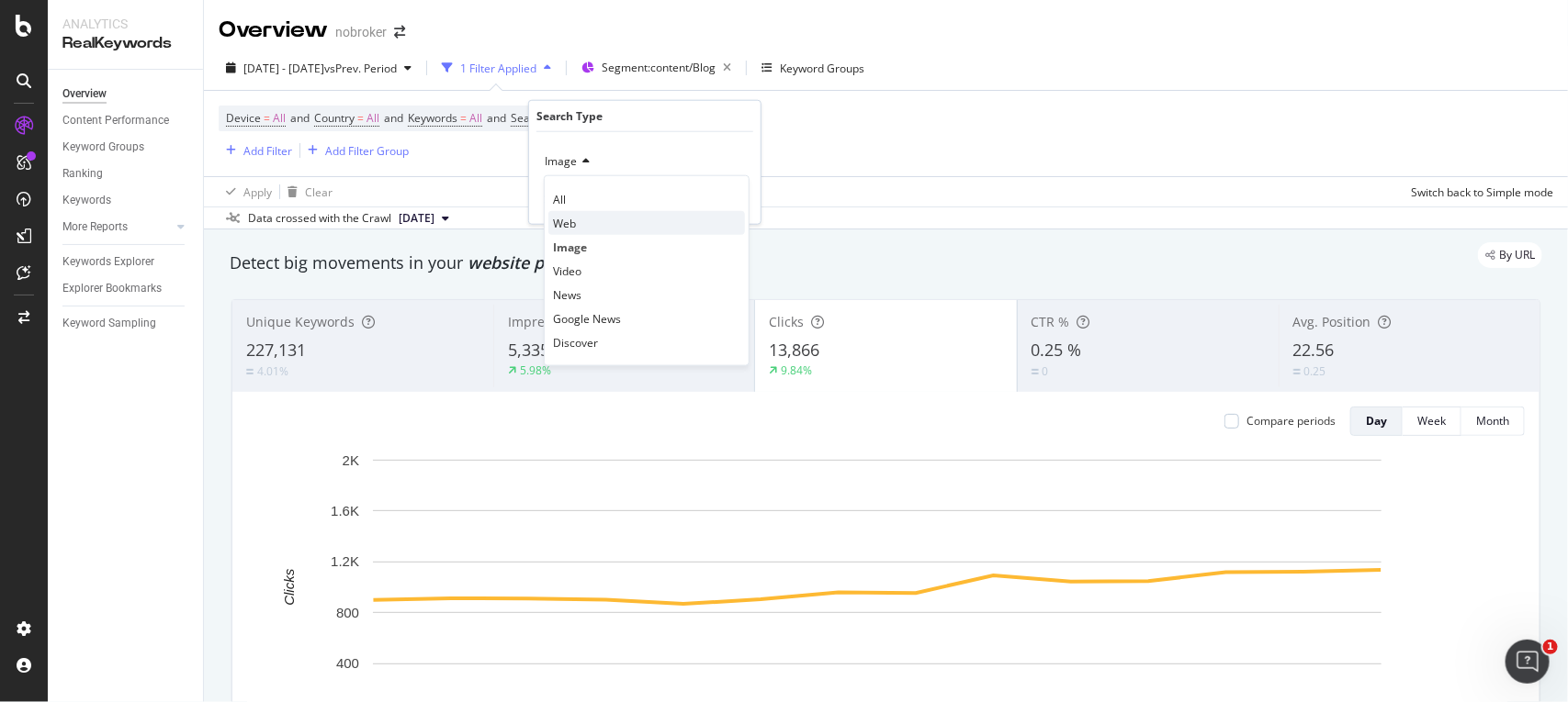
click at [566, 217] on span "Web" at bounding box center [564, 222] width 23 height 15
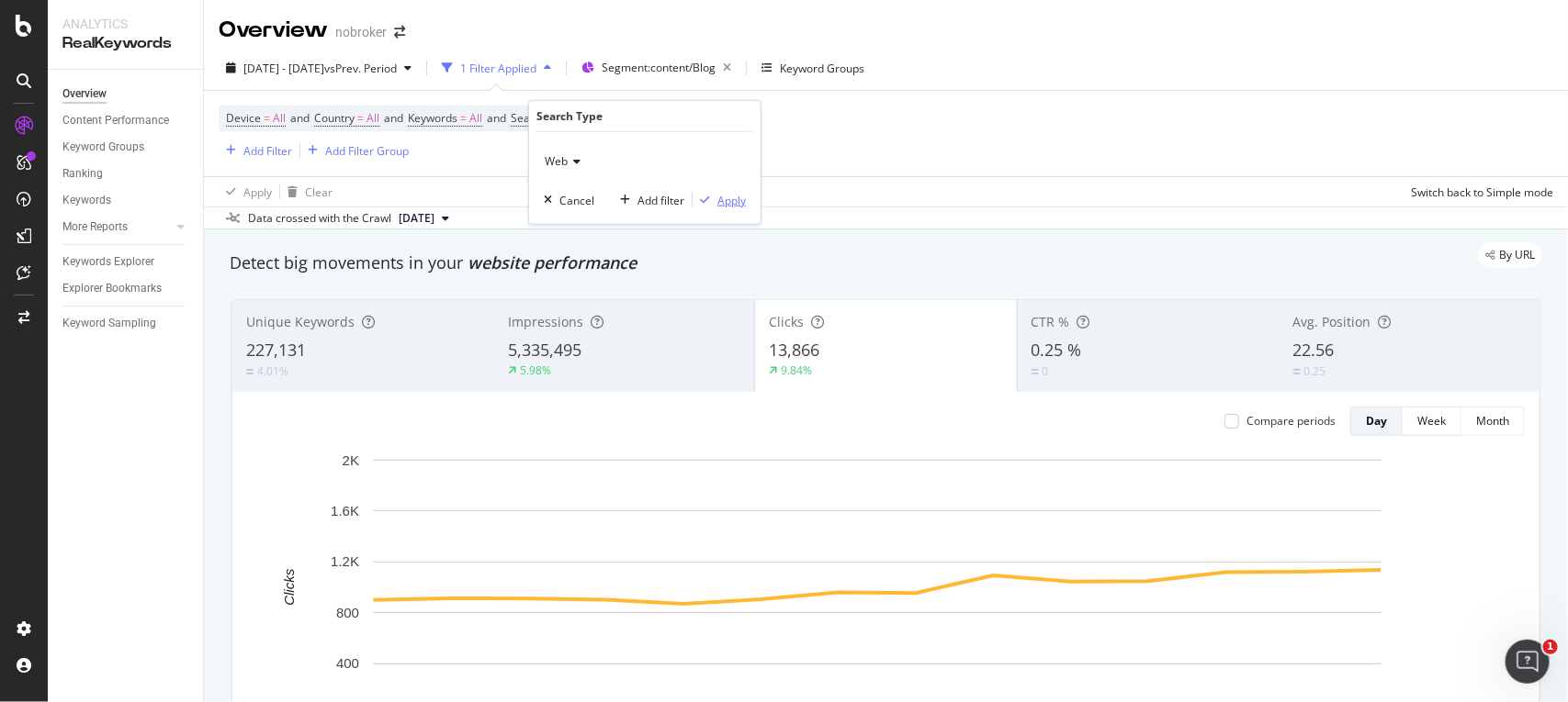
click at [724, 200] on div "Apply" at bounding box center [731, 200] width 28 height 15
